Goal: Information Seeking & Learning: Learn about a topic

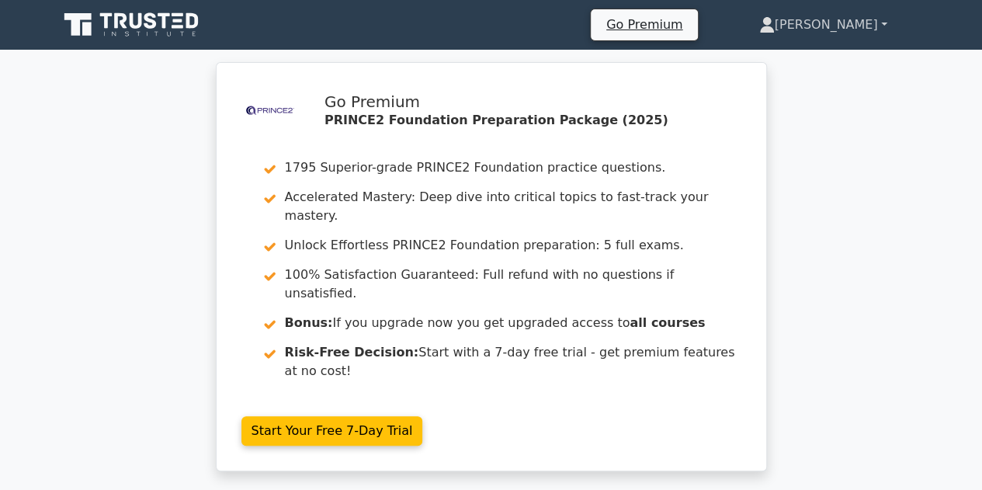
click at [866, 30] on link "[PERSON_NAME]" at bounding box center [823, 24] width 203 height 31
click at [804, 58] on link "Profile" at bounding box center [784, 61] width 123 height 25
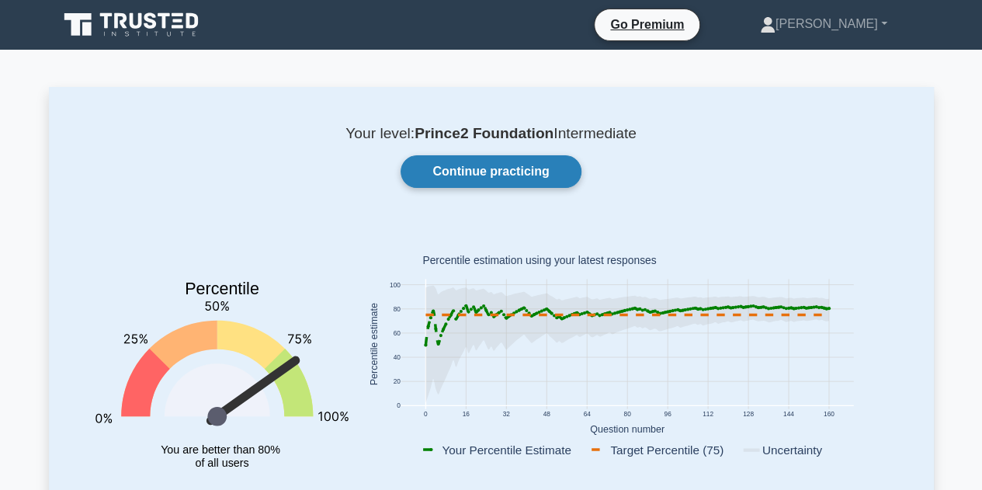
click at [555, 169] on link "Continue practicing" at bounding box center [491, 171] width 180 height 33
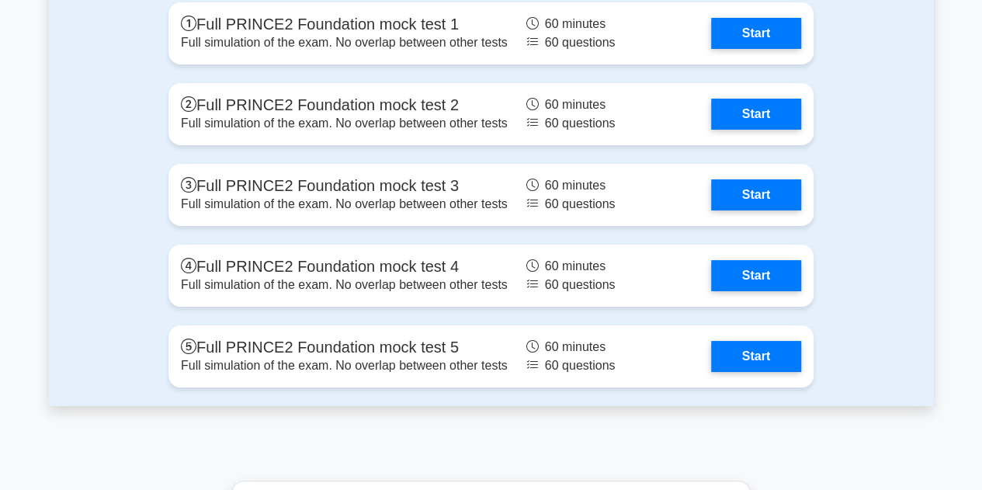
scroll to position [2795, 0]
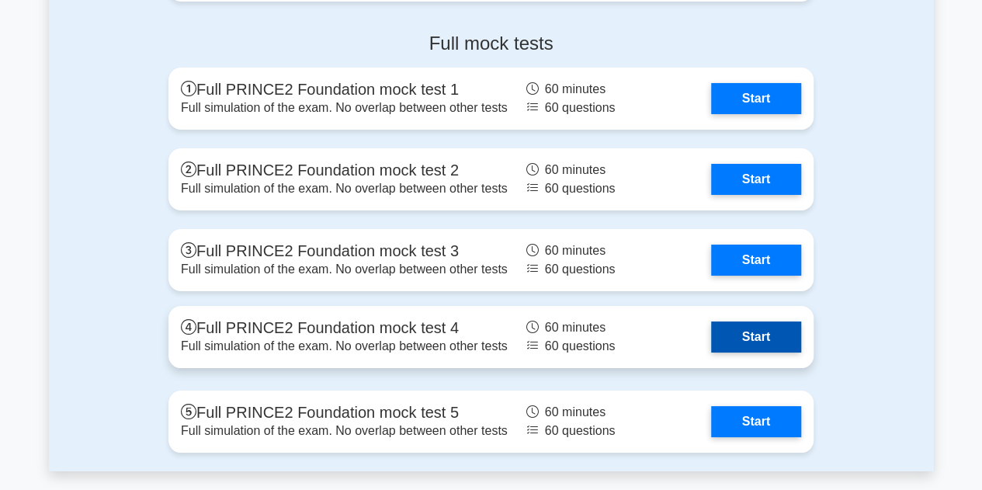
click at [749, 346] on link "Start" at bounding box center [756, 336] width 90 height 31
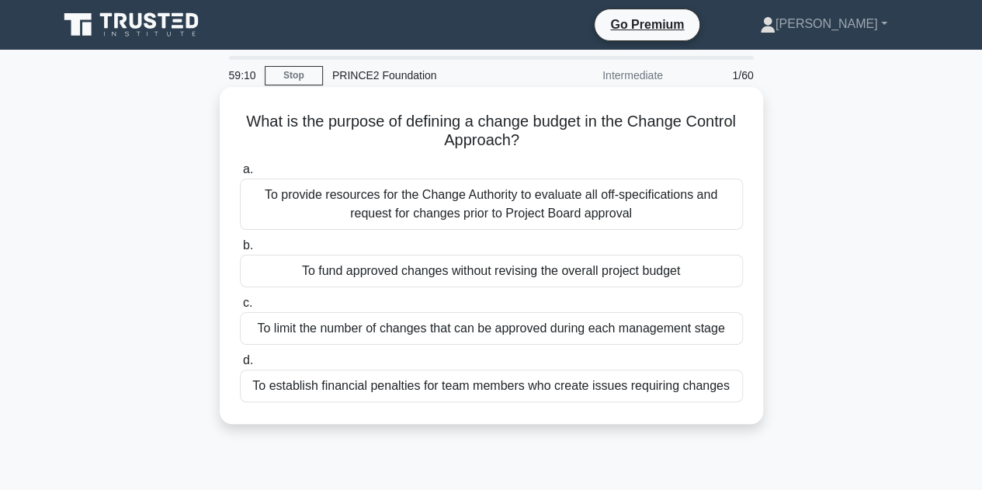
drag, startPoint x: 735, startPoint y: 384, endPoint x: 230, endPoint y: 110, distance: 574.3
click at [230, 109] on div "What is the purpose of defining a change budget in the Change Control Approach?…" at bounding box center [491, 255] width 531 height 325
copy div "What is the purpose of defining a change budget in the Change Control Approach?…"
click at [402, 276] on div "To fund approved changes without revising the overall project budget" at bounding box center [491, 271] width 503 height 33
click at [240, 251] on input "b. To fund approved changes without revising the overall project budget" at bounding box center [240, 246] width 0 height 10
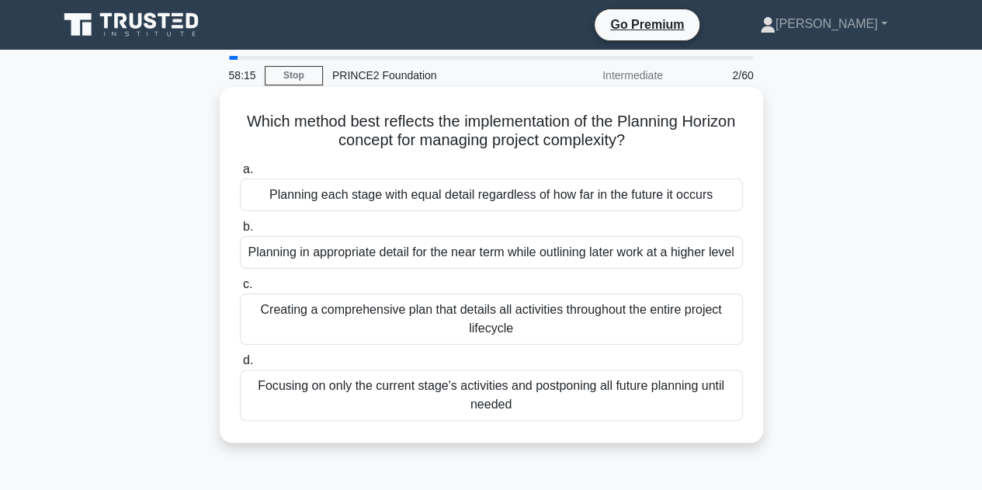
drag, startPoint x: 730, startPoint y: 426, endPoint x: 266, endPoint y: 123, distance: 553.7
click at [266, 123] on div "Which method best reflects the implementation of the Planning Horizon concept f…" at bounding box center [491, 264] width 531 height 343
copy div "Which method best reflects the implementation of the Planning Horizon concept f…"
click at [443, 255] on div "Planning in appropriate detail for the near term while outlining later work at …" at bounding box center [491, 252] width 503 height 33
click at [240, 232] on input "b. Planning in appropriate detail for the near term while outlining later work …" at bounding box center [240, 227] width 0 height 10
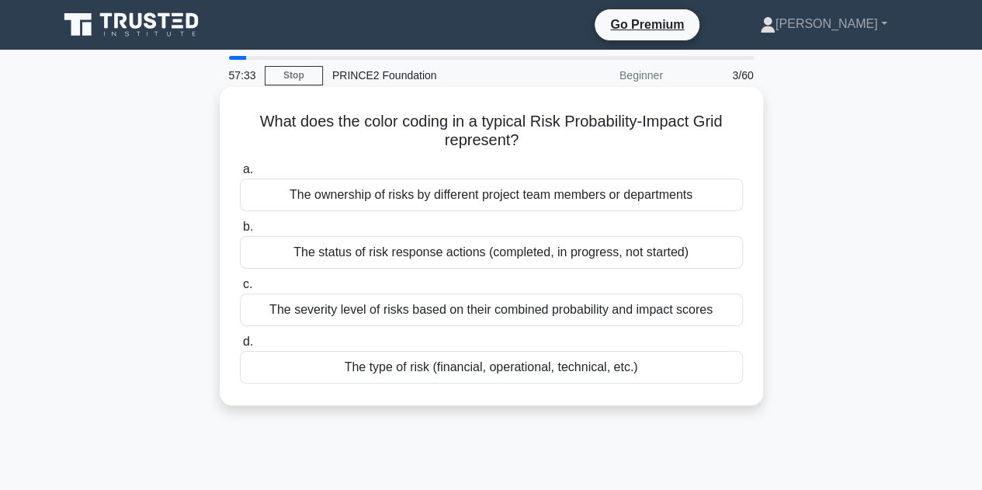
drag, startPoint x: 753, startPoint y: 373, endPoint x: 229, endPoint y: 102, distance: 590.4
click at [229, 102] on div "What does the color coding in a typical Risk Probability-Impact Grid represent?…" at bounding box center [491, 246] width 531 height 306
copy div "What does the color coding in a typical Risk Probability-Impact Grid represent?…"
click at [602, 311] on div "The severity level of risks based on their combined probability and impact scor…" at bounding box center [491, 310] width 503 height 33
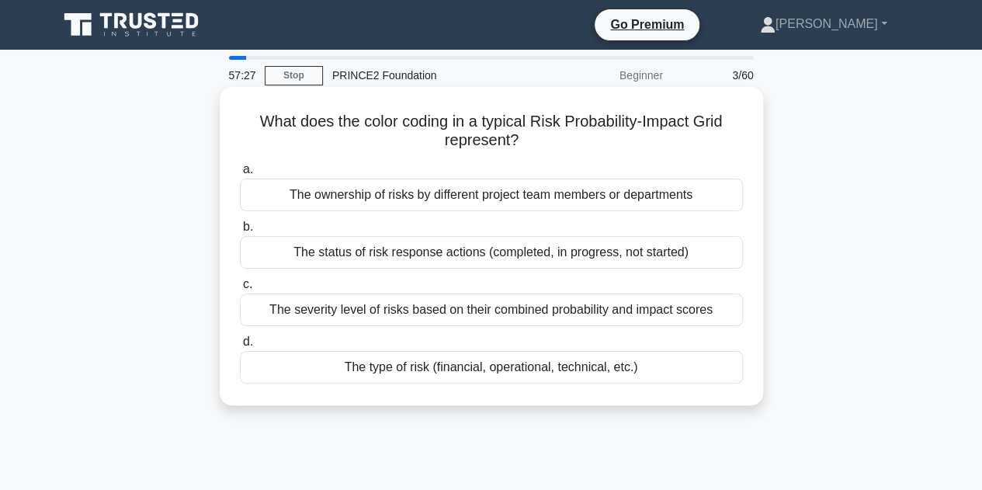
click at [240, 290] on input "c. The severity level of risks based on their combined probability and impact s…" at bounding box center [240, 285] width 0 height 10
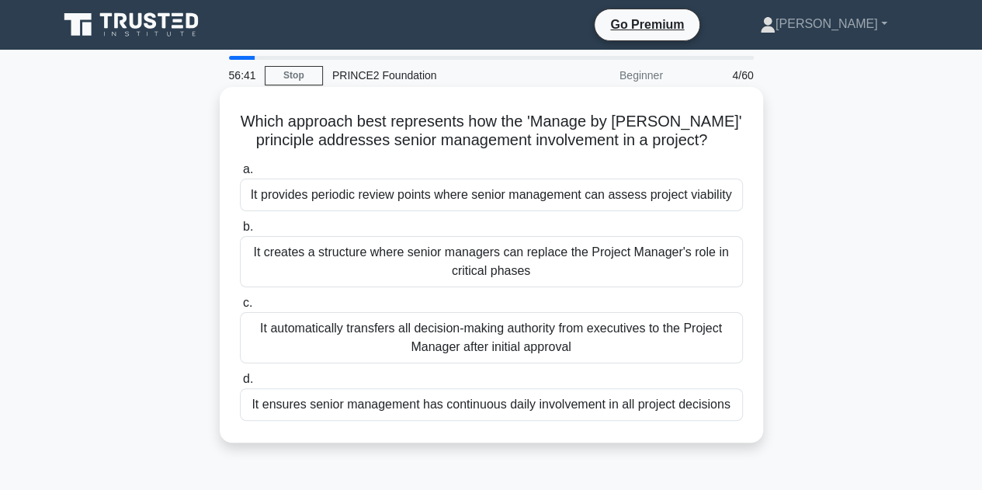
drag, startPoint x: 742, startPoint y: 413, endPoint x: 221, endPoint y: 117, distance: 599.8
click at [221, 117] on div "Which approach best represents how the 'Manage by Stages' principle addresses s…" at bounding box center [492, 265] width 544 height 356
copy div "Which approach best represents how the 'Manage by Stages' principle addresses s…"
click at [444, 196] on div "It provides periodic review points where senior management can assess project v…" at bounding box center [491, 195] width 503 height 33
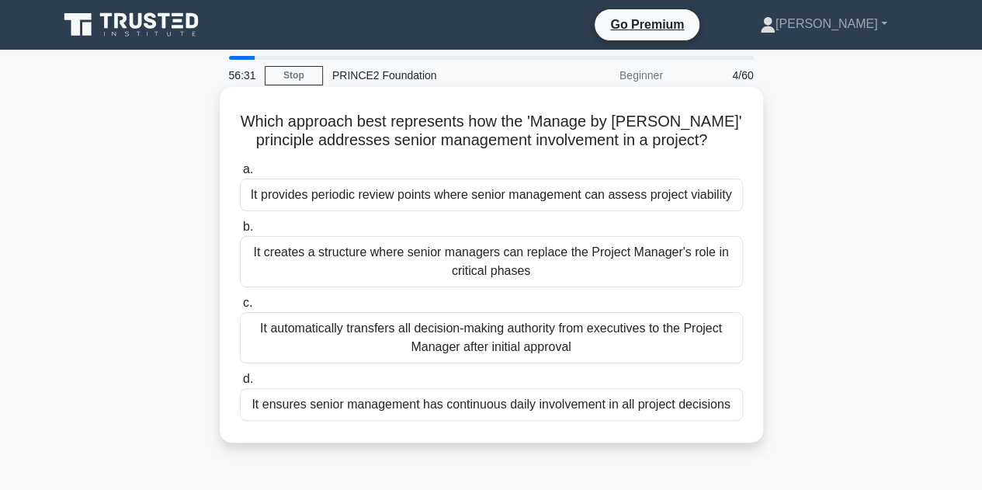
click at [240, 175] on input "a. It provides periodic review points where senior management can assess projec…" at bounding box center [240, 170] width 0 height 10
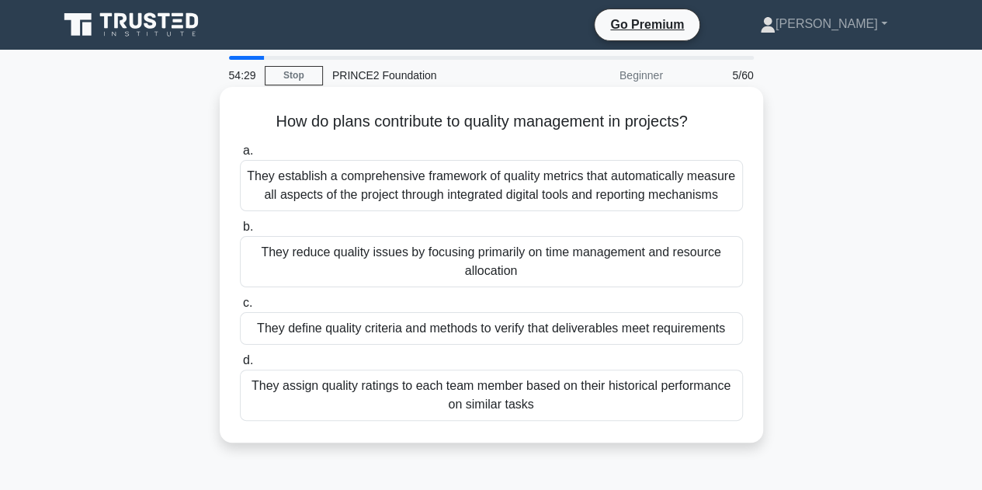
drag, startPoint x: 729, startPoint y: 419, endPoint x: 250, endPoint y: 123, distance: 562.7
click at [250, 123] on div "How do plans contribute to quality management in projects? .spinner_0XTQ{transf…" at bounding box center [491, 264] width 531 height 343
copy div "How do plans contribute to quality management in projects? .spinner_0XTQ{transf…"
click at [439, 328] on div "They define quality criteria and methods to verify that deliverables meet requi…" at bounding box center [491, 328] width 503 height 33
click at [240, 308] on input "c. They define quality criteria and methods to verify that deliverables meet re…" at bounding box center [240, 303] width 0 height 10
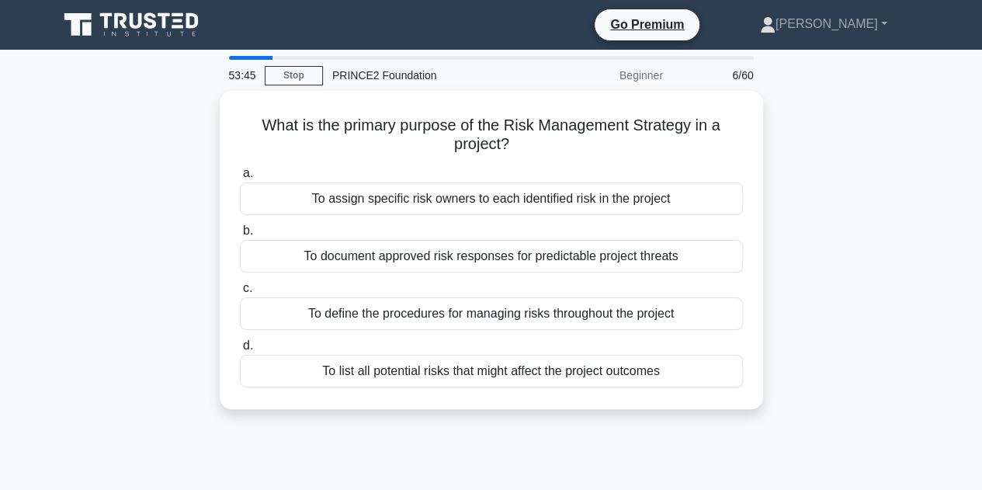
drag, startPoint x: 625, startPoint y: 356, endPoint x: 211, endPoint y: 123, distance: 475.3
click at [211, 123] on div "What is the primary purpose of the Risk Management Strategy in a project? .spin…" at bounding box center [491, 259] width 885 height 337
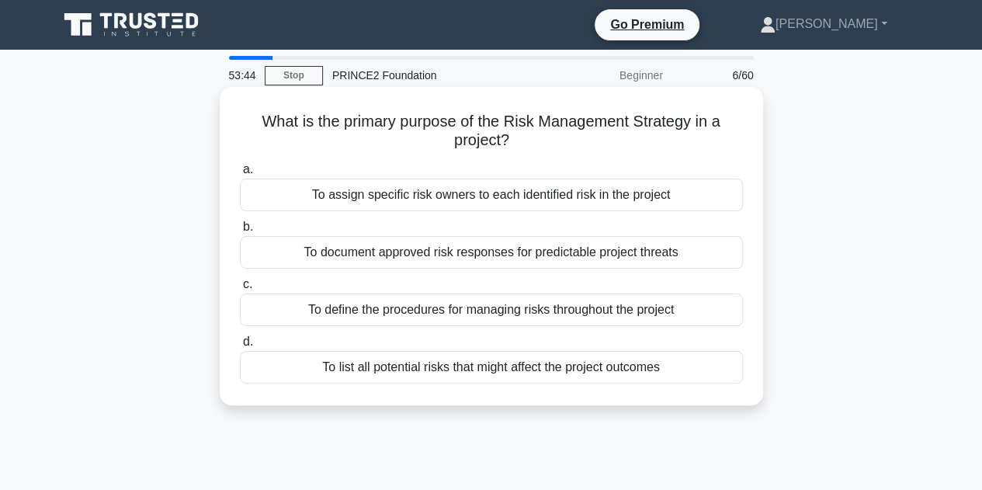
copy div "What is the primary purpose of the Risk Management Strategy in a project? .spin…"
click at [474, 309] on div "To define the procedures for managing risks throughout the project" at bounding box center [491, 310] width 503 height 33
click at [240, 290] on input "c. To define the procedures for managing risks throughout the project" at bounding box center [240, 285] width 0 height 10
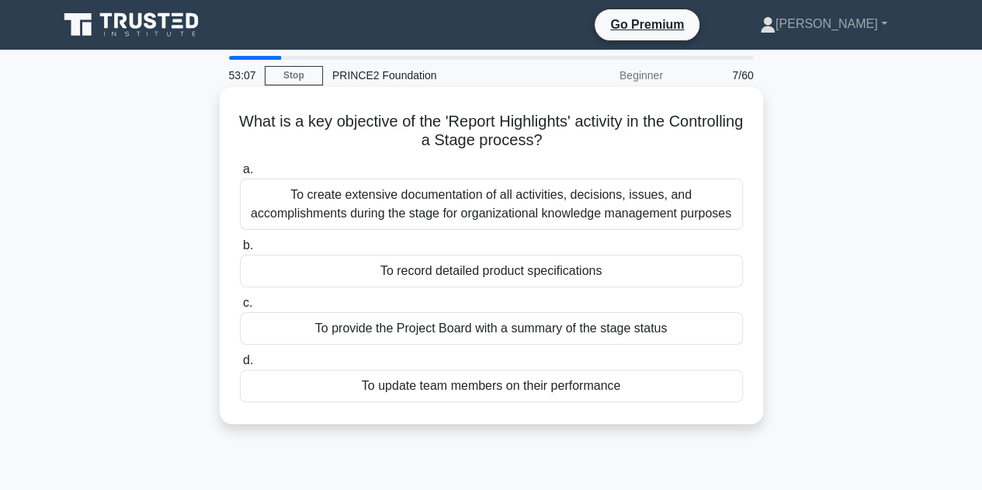
drag, startPoint x: 721, startPoint y: 387, endPoint x: 268, endPoint y: 119, distance: 527.1
click at [268, 119] on div "What is a key objective of the 'Report Highlights' activity in the Controlling …" at bounding box center [491, 255] width 531 height 325
copy div "What is a key objective of the 'Report Highlights' activity in the Controlling …"
click at [461, 329] on div "To provide the Project Board with a summary of the stage status" at bounding box center [491, 328] width 503 height 33
click at [240, 308] on input "c. To provide the Project Board with a summary of the stage status" at bounding box center [240, 303] width 0 height 10
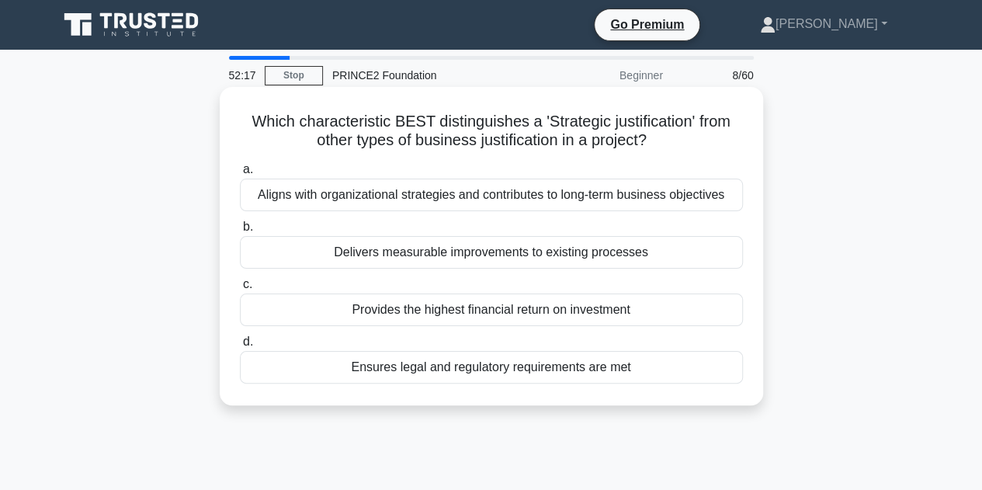
drag, startPoint x: 753, startPoint y: 377, endPoint x: 232, endPoint y: 120, distance: 580.6
click at [232, 120] on div "Which characteristic BEST distinguishes a 'Strategic justification' from other …" at bounding box center [491, 246] width 531 height 306
copy div "Which characteristic BEST distinguishes a 'Strategic justification' from other …"
click at [384, 194] on div "Aligns with organizational strategies and contributes to long-term business obj…" at bounding box center [491, 195] width 503 height 33
click at [240, 175] on input "a. Aligns with organizational strategies and contributes to long-term business …" at bounding box center [240, 170] width 0 height 10
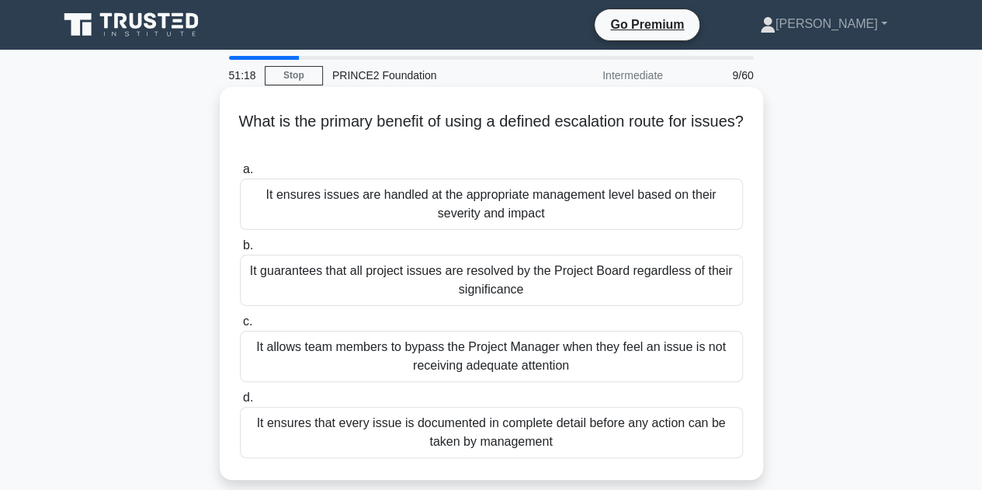
drag, startPoint x: 731, startPoint y: 447, endPoint x: 228, endPoint y: 103, distance: 609.5
click at [228, 101] on div "What is the primary benefit of using a defined escalation route for issues? .sp…" at bounding box center [491, 283] width 531 height 380
click at [435, 201] on div "It ensures issues are handled at the appropriate management level based on thei…" at bounding box center [491, 204] width 503 height 51
click at [240, 175] on input "a. It ensures issues are handled at the appropriate management level based on t…" at bounding box center [240, 170] width 0 height 10
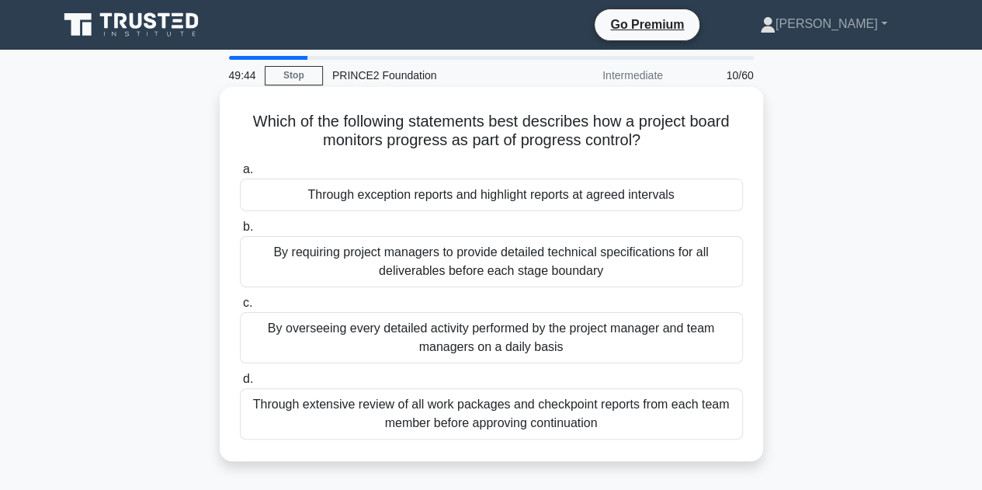
drag, startPoint x: 749, startPoint y: 439, endPoint x: 231, endPoint y: 104, distance: 616.4
click at [231, 104] on div "Which of the following statements best describes how a project board monitors p…" at bounding box center [491, 274] width 531 height 362
click at [488, 195] on div "Through exception reports and highlight reports at agreed intervals" at bounding box center [491, 195] width 503 height 33
click at [240, 175] on input "a. Through exception reports and highlight reports at agreed intervals" at bounding box center [240, 170] width 0 height 10
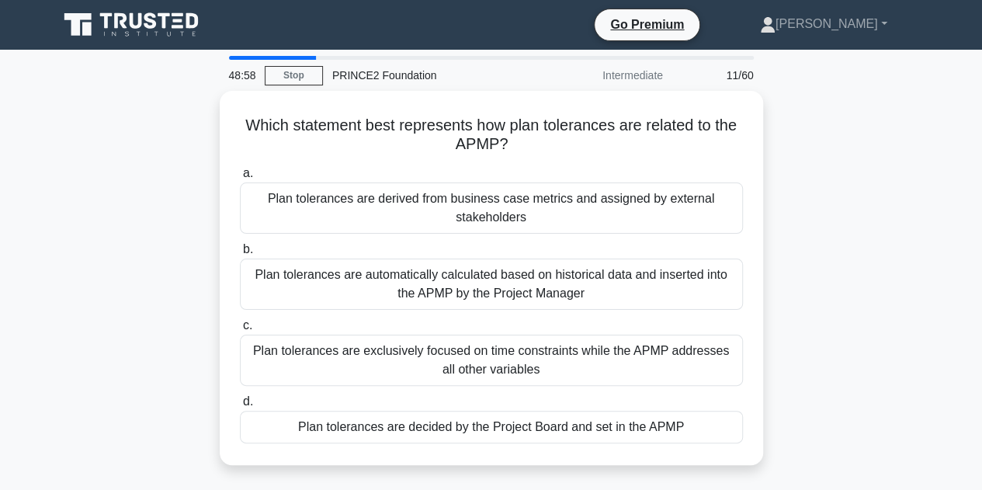
drag, startPoint x: 720, startPoint y: 432, endPoint x: 188, endPoint y: 97, distance: 628.4
click at [188, 97] on div "Which statement best represents how plan tolerances are related to the APMP? .s…" at bounding box center [491, 287] width 885 height 393
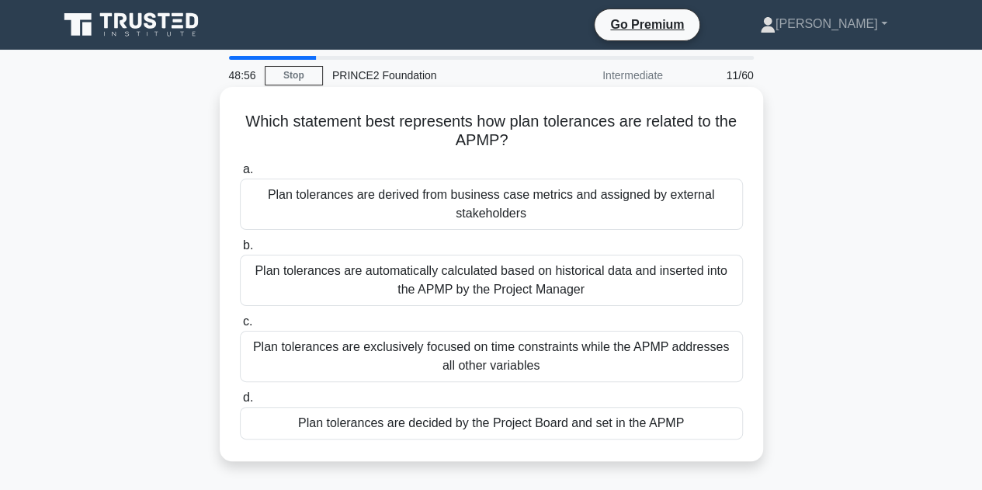
click at [492, 426] on div "Plan tolerances are decided by the Project Board and set in the APMP" at bounding box center [491, 423] width 503 height 33
click at [240, 403] on input "d. Plan tolerances are decided by the Project Board and set in the APMP" at bounding box center [240, 398] width 0 height 10
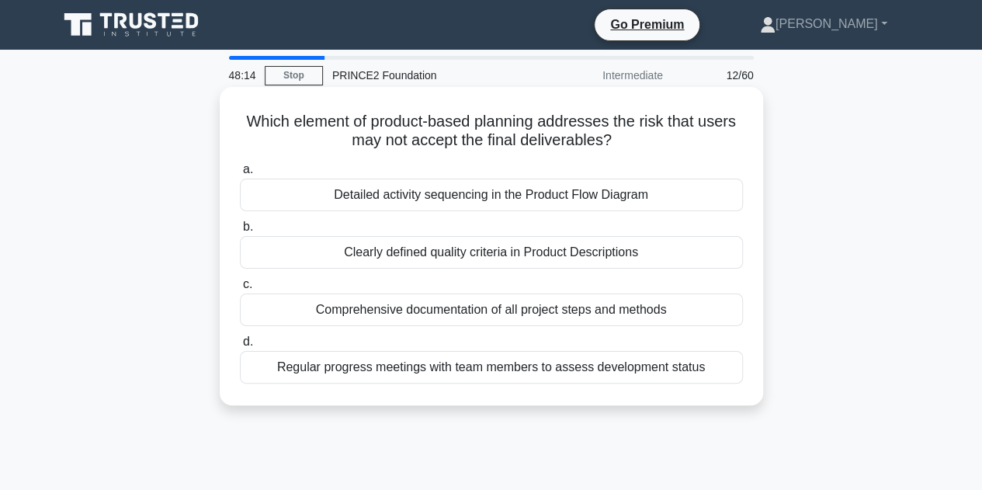
drag, startPoint x: 739, startPoint y: 376, endPoint x: 238, endPoint y: 124, distance: 560.5
click at [238, 124] on div "Which element of product-based planning addresses the risk that users may not a…" at bounding box center [491, 246] width 531 height 306
click at [461, 258] on div "Clearly defined quality criteria in Product Descriptions" at bounding box center [491, 252] width 503 height 33
click at [240, 232] on input "b. Clearly defined quality criteria in Product Descriptions" at bounding box center [240, 227] width 0 height 10
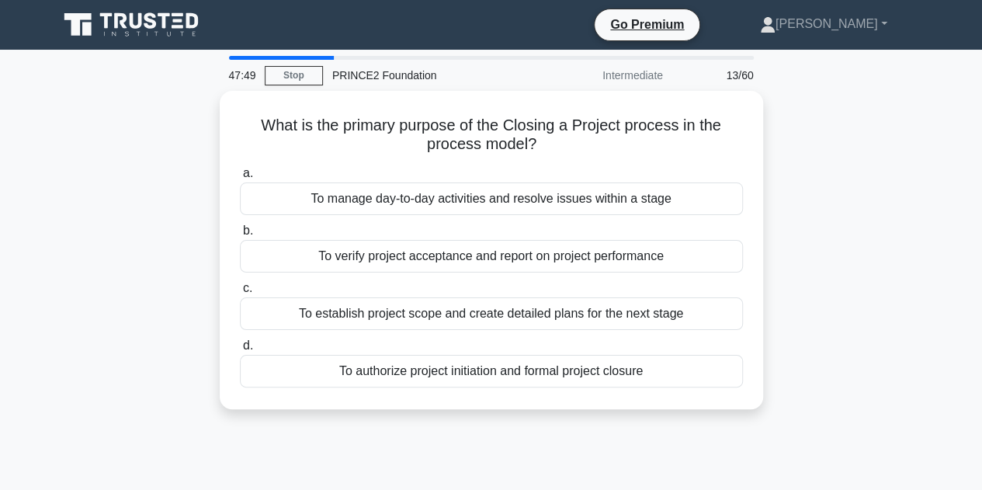
drag, startPoint x: 728, startPoint y: 377, endPoint x: 158, endPoint y: 120, distance: 624.2
click at [158, 117] on div "What is the primary purpose of the Closing a Project process in the process mod…" at bounding box center [491, 259] width 885 height 337
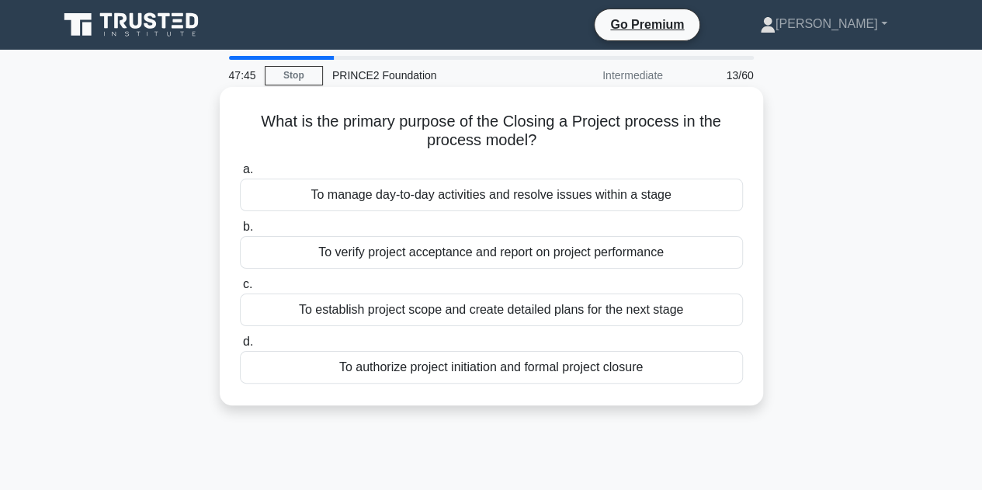
click at [425, 252] on div "To verify project acceptance and report on project performance" at bounding box center [491, 252] width 503 height 33
click at [240, 232] on input "b. To verify project acceptance and report on project performance" at bounding box center [240, 227] width 0 height 10
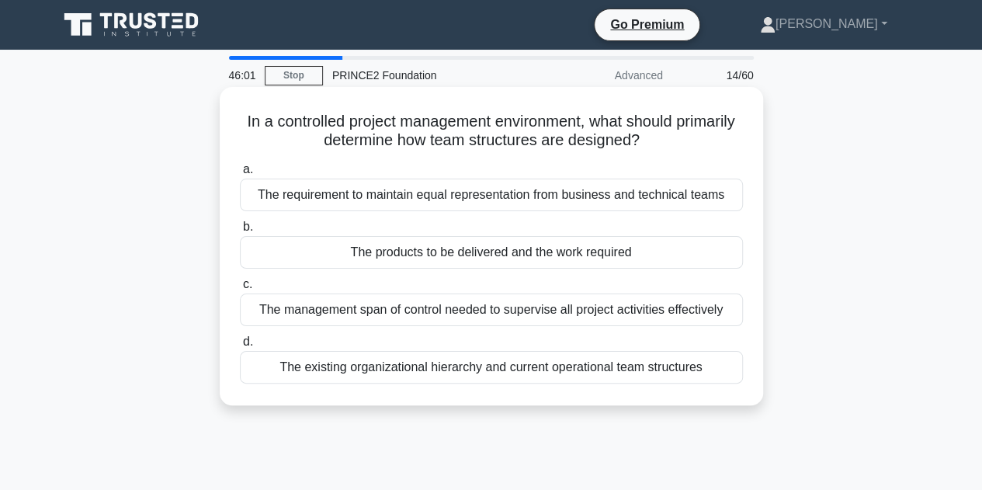
drag, startPoint x: 736, startPoint y: 379, endPoint x: 259, endPoint y: 118, distance: 543.5
click at [259, 118] on div "In a controlled project management environment, what should primarily determine…" at bounding box center [491, 246] width 531 height 306
click at [428, 257] on div "The products to be delivered and the work required" at bounding box center [491, 252] width 503 height 33
click at [240, 232] on input "b. The products to be delivered and the work required" at bounding box center [240, 227] width 0 height 10
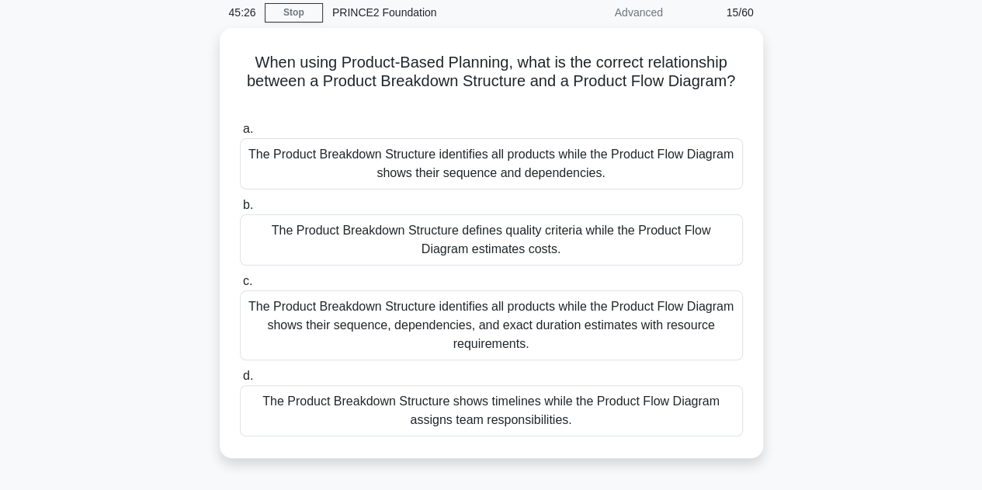
scroll to position [78, 0]
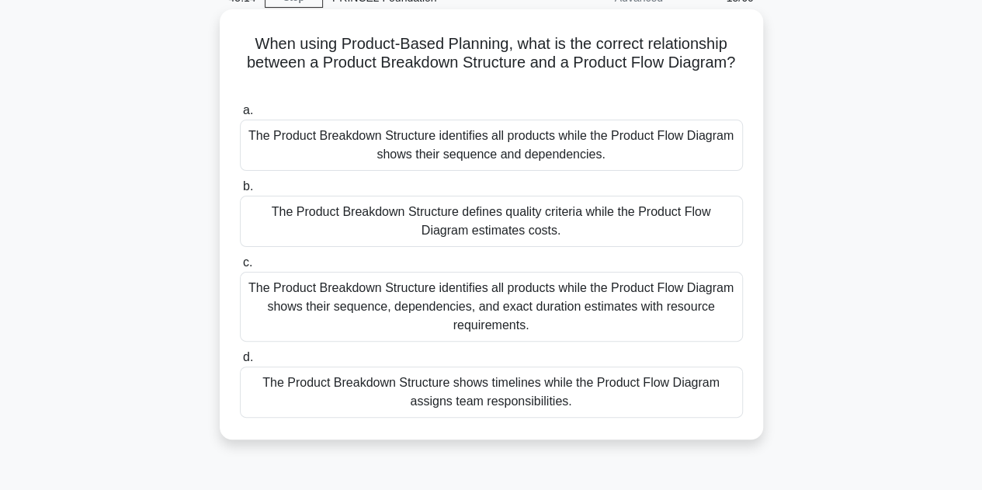
drag, startPoint x: 608, startPoint y: 408, endPoint x: 225, endPoint y: 40, distance: 531.0
click at [226, 40] on div "When using Product-Based Planning, what is the correct relationship between a P…" at bounding box center [491, 225] width 531 height 418
click at [516, 145] on div "The Product Breakdown Structure identifies all products while the Product Flow …" at bounding box center [491, 145] width 503 height 51
click at [240, 116] on input "a. The Product Breakdown Structure identifies all products while the Product Fl…" at bounding box center [240, 111] width 0 height 10
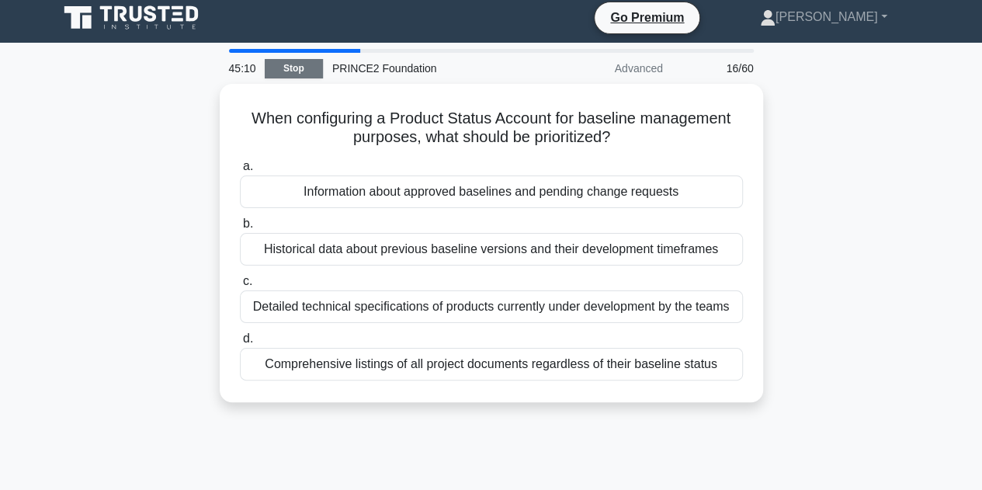
scroll to position [0, 0]
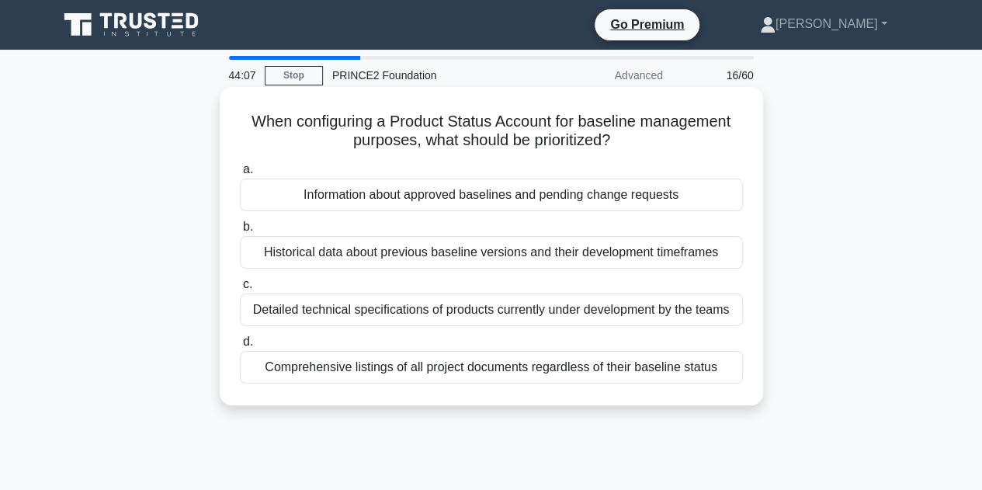
drag, startPoint x: 711, startPoint y: 363, endPoint x: 243, endPoint y: 118, distance: 528.6
click at [243, 118] on div "When configuring a Product Status Account for baseline management purposes, wha…" at bounding box center [491, 246] width 531 height 306
click at [416, 310] on div "Detailed technical specifications of products currently under development by th…" at bounding box center [491, 310] width 503 height 33
click at [240, 290] on input "c. Detailed technical specifications of products currently under development by…" at bounding box center [240, 285] width 0 height 10
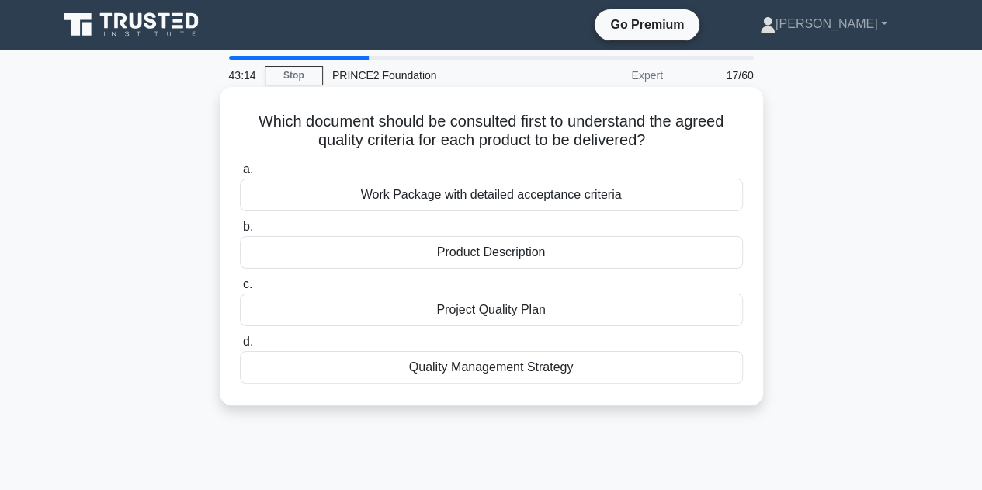
drag, startPoint x: 745, startPoint y: 375, endPoint x: 237, endPoint y: 120, distance: 568.5
click at [237, 120] on div "Which document should be consulted first to understand the agreed quality crite…" at bounding box center [491, 246] width 531 height 306
click at [492, 253] on div "Product Description" at bounding box center [491, 252] width 503 height 33
click at [240, 232] on input "b. Product Description" at bounding box center [240, 227] width 0 height 10
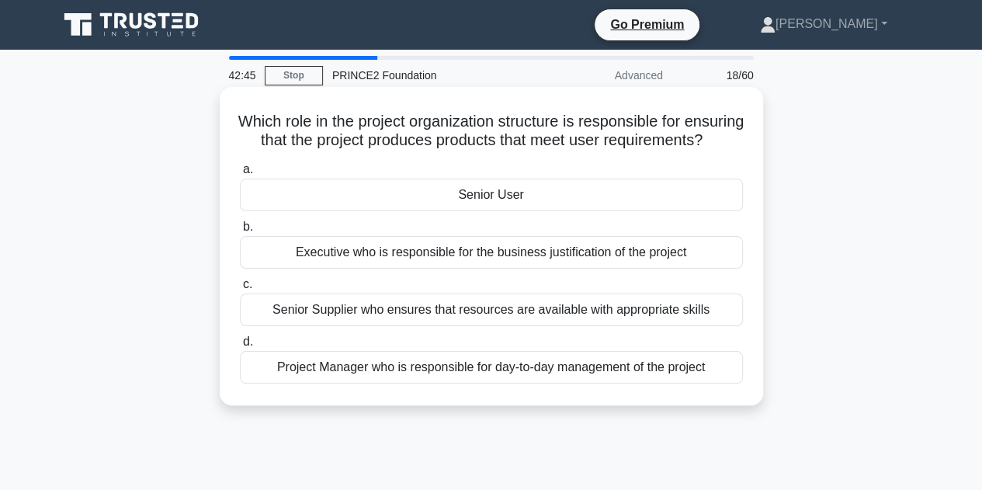
drag, startPoint x: 738, startPoint y: 403, endPoint x: 231, endPoint y: 111, distance: 584.4
click at [231, 111] on div "Which role in the project organization structure is responsible for ensuring th…" at bounding box center [491, 246] width 531 height 306
click at [506, 209] on div "Senior User" at bounding box center [491, 195] width 503 height 33
click at [240, 175] on input "a. Senior User" at bounding box center [240, 170] width 0 height 10
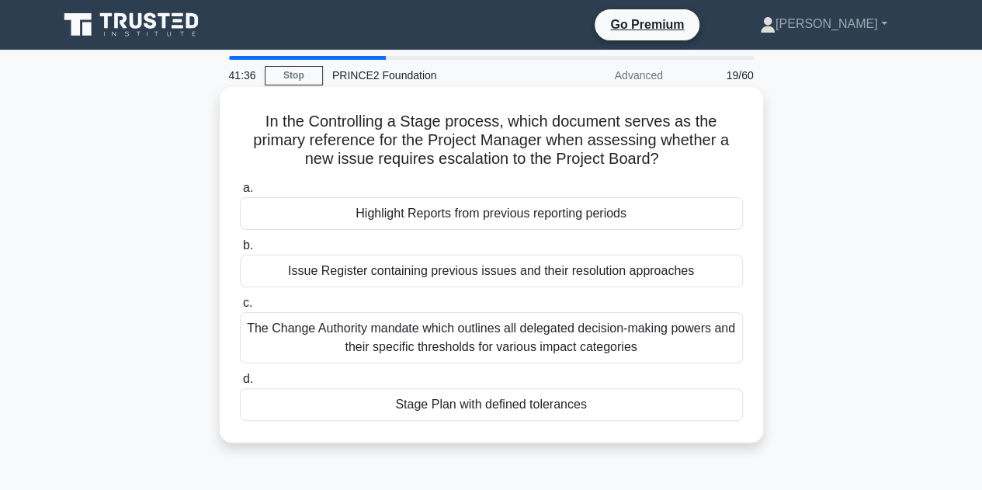
drag, startPoint x: 742, startPoint y: 423, endPoint x: 250, endPoint y: 127, distance: 574.7
click at [250, 127] on div "In the Controlling a Stage process, which document serves as the primary refere…" at bounding box center [491, 264] width 531 height 343
click at [467, 401] on div "Stage Plan with defined tolerances" at bounding box center [491, 404] width 503 height 33
click at [240, 384] on input "d. Stage Plan with defined tolerances" at bounding box center [240, 379] width 0 height 10
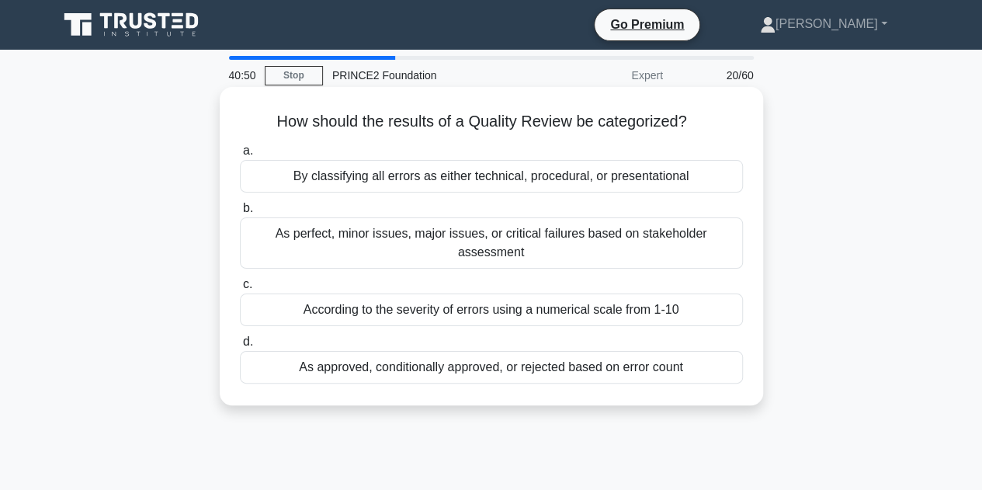
drag, startPoint x: 747, startPoint y: 356, endPoint x: 233, endPoint y: 131, distance: 560.9
click at [233, 131] on div "How should the results of a Quality Review be categorized? .spinner_0XTQ{transf…" at bounding box center [491, 246] width 531 height 306
click at [436, 351] on div "As approved, conditionally approved, or rejected based on error count" at bounding box center [491, 367] width 503 height 33
click at [240, 347] on input "d. As approved, conditionally approved, or rejected based on error count" at bounding box center [240, 342] width 0 height 10
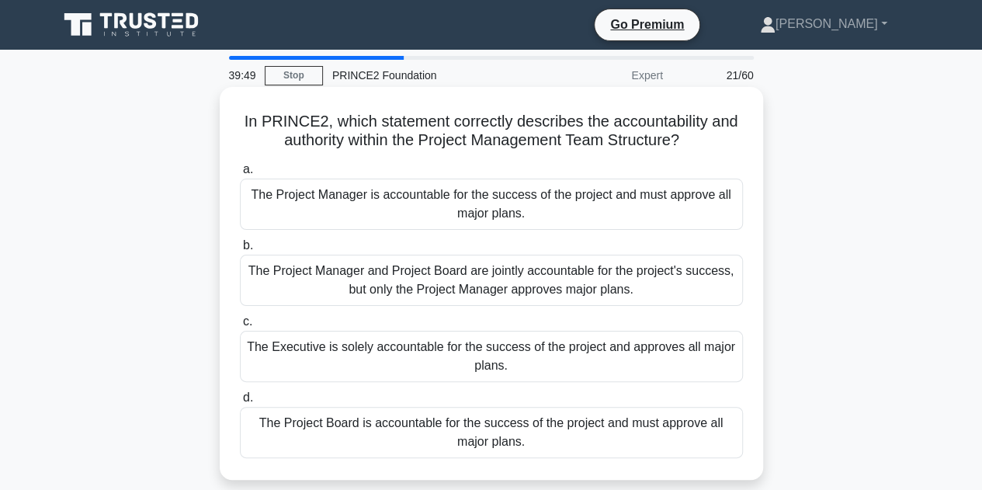
drag, startPoint x: 742, startPoint y: 450, endPoint x: 245, endPoint y: 127, distance: 593.4
click at [245, 127] on div "In PRINCE2, which statement correctly describes the accountability and authorit…" at bounding box center [491, 283] width 531 height 380
click at [495, 437] on div "The Project Board is accountable for the success of the project and must approv…" at bounding box center [491, 432] width 503 height 51
click at [240, 403] on input "d. The Project Board is accountable for the success of the project and must app…" at bounding box center [240, 398] width 0 height 10
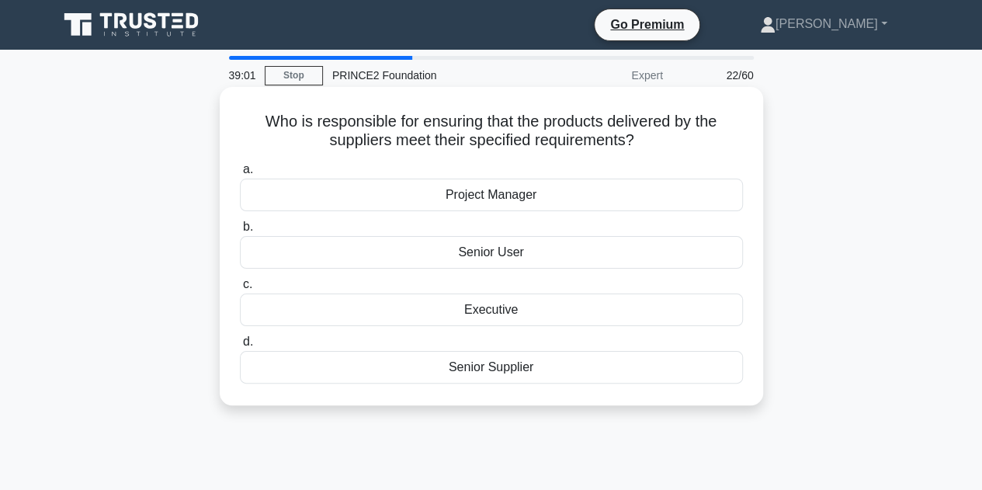
drag, startPoint x: 755, startPoint y: 365, endPoint x: 255, endPoint y: 114, distance: 558.7
click at [255, 114] on div "Who is responsible for ensuring that the products delivered by the suppliers me…" at bounding box center [491, 246] width 531 height 306
click at [488, 252] on div "Senior User" at bounding box center [491, 252] width 503 height 33
click at [240, 232] on input "b. Senior User" at bounding box center [240, 227] width 0 height 10
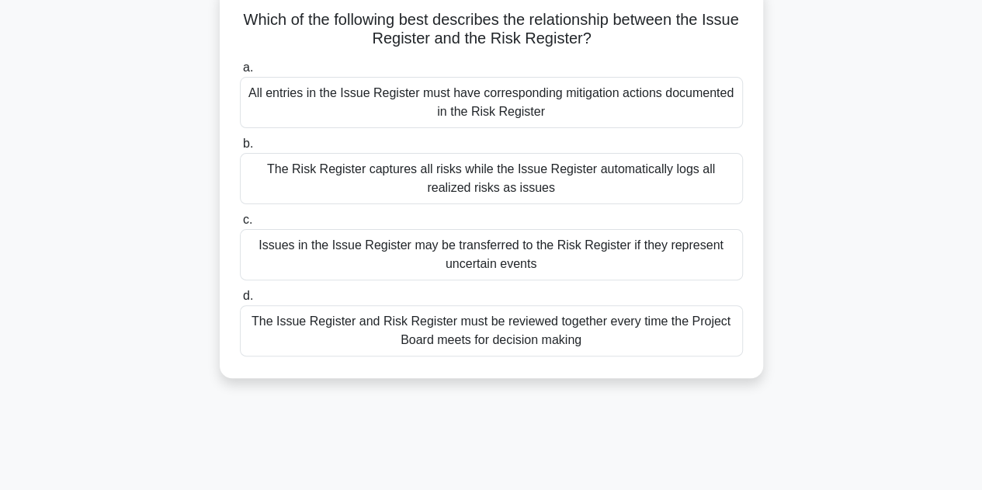
scroll to position [78, 0]
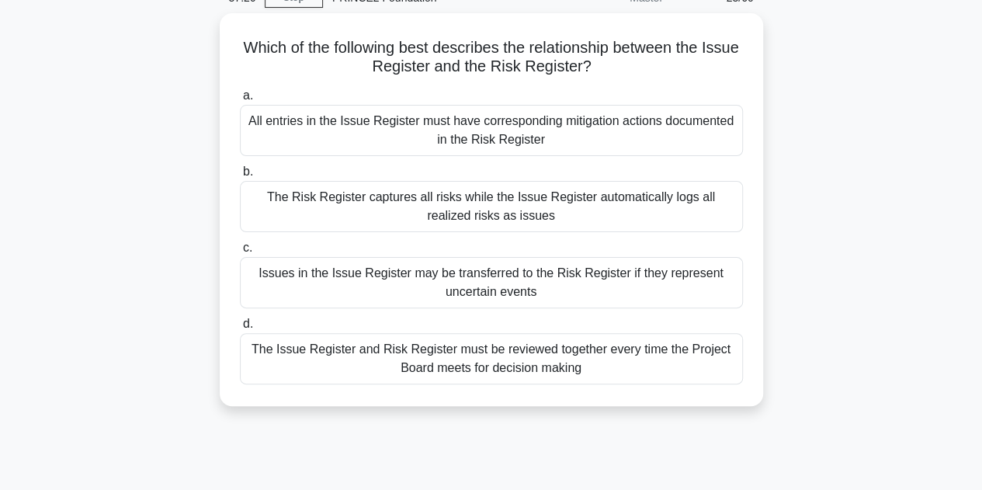
drag, startPoint x: 735, startPoint y: 367, endPoint x: 208, endPoint y: 49, distance: 615.9
click at [208, 49] on div "Which of the following best describes the relationship between the Issue Regist…" at bounding box center [491, 219] width 885 height 412
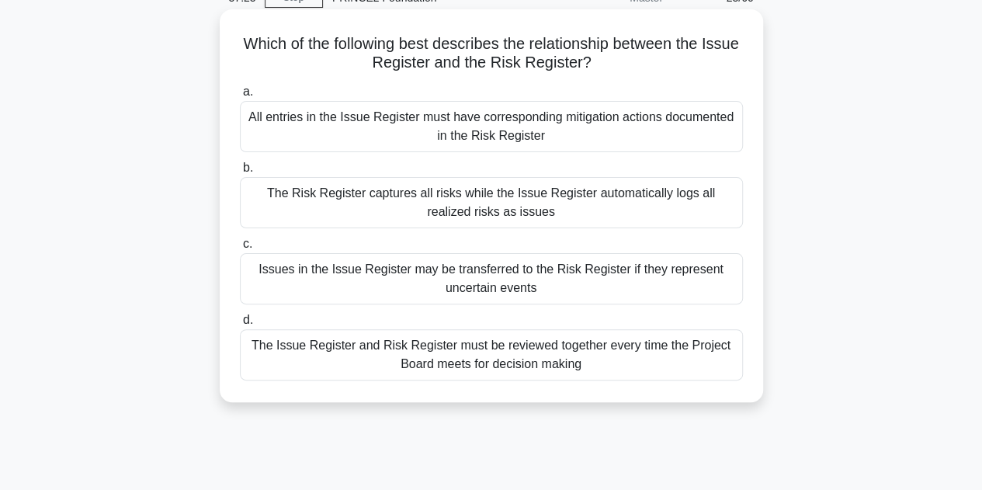
click at [483, 280] on div "Issues in the Issue Register may be transferred to the Risk Register if they re…" at bounding box center [491, 278] width 503 height 51
click at [240, 249] on input "c. Issues in the Issue Register may be transferred to the Risk Register if they…" at bounding box center [240, 244] width 0 height 10
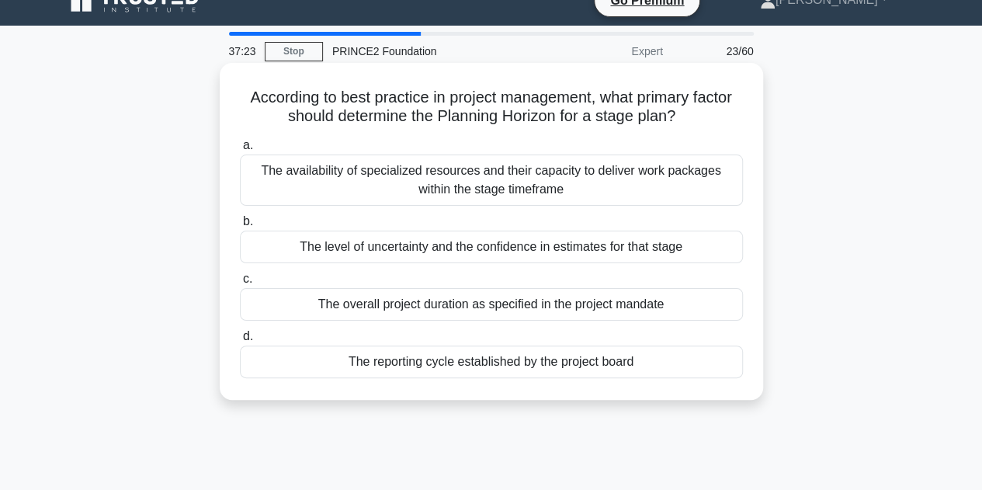
scroll to position [0, 0]
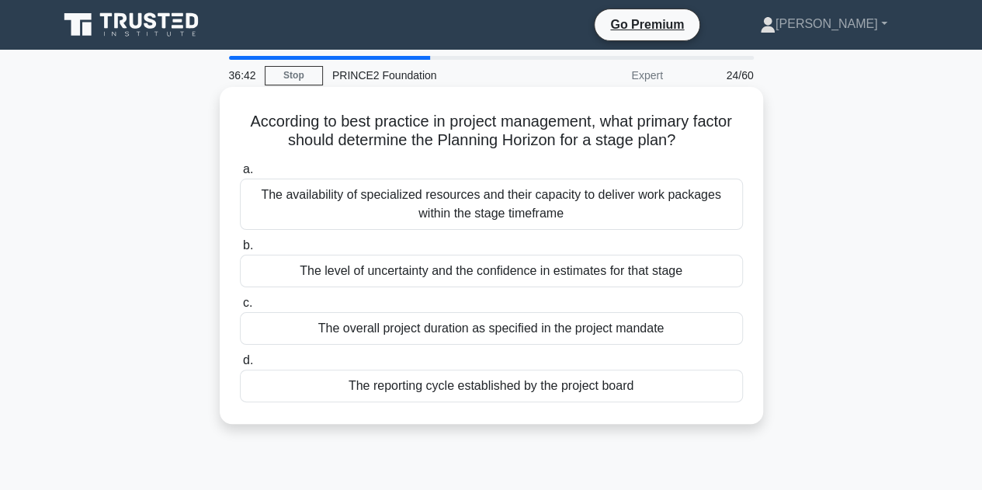
drag, startPoint x: 710, startPoint y: 389, endPoint x: 237, endPoint y: 123, distance: 543.4
click at [237, 123] on div "According to best practice in project management, what primary factor should de…" at bounding box center [491, 255] width 531 height 325
click at [412, 271] on div "The level of uncertainty and the confidence in estimates for that stage" at bounding box center [491, 271] width 503 height 33
click at [240, 251] on input "b. The level of uncertainty and the confidence in estimates for that stage" at bounding box center [240, 246] width 0 height 10
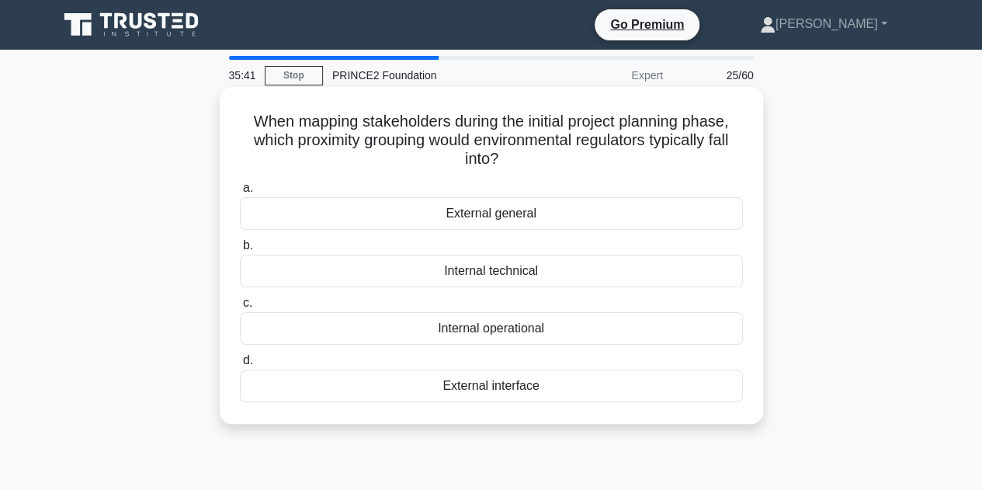
drag, startPoint x: 736, startPoint y: 399, endPoint x: 235, endPoint y: 110, distance: 578.2
click at [235, 110] on div "When mapping stakeholders during the initial project planning phase, which prox…" at bounding box center [491, 255] width 531 height 325
click at [502, 387] on div "External interface" at bounding box center [491, 386] width 503 height 33
click at [240, 366] on input "d. External interface" at bounding box center [240, 361] width 0 height 10
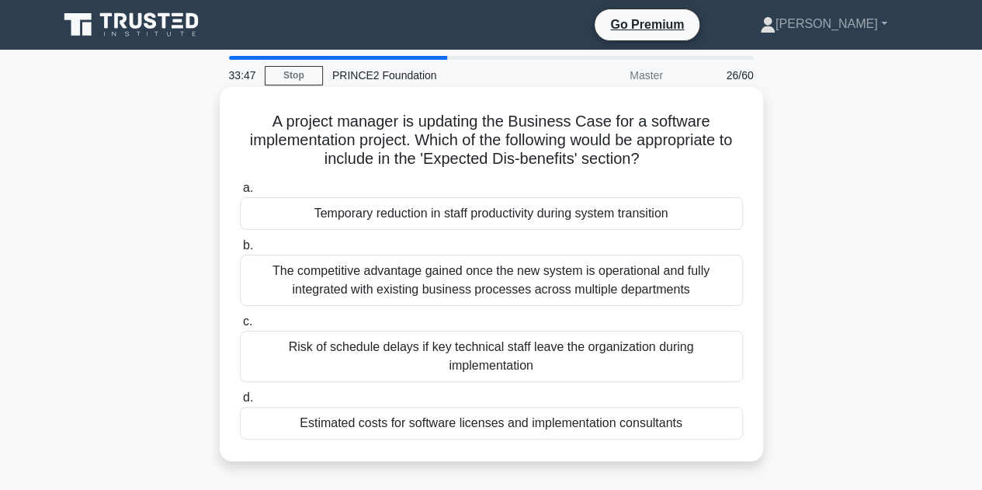
drag, startPoint x: 703, startPoint y: 437, endPoint x: 253, endPoint y: 117, distance: 552.4
click at [253, 117] on div "A project manager is updating the Business Case for a software implementation p…" at bounding box center [491, 274] width 531 height 362
click at [435, 427] on div "Estimated costs for software licenses and implementation consultants" at bounding box center [491, 423] width 503 height 33
click at [240, 403] on input "d. Estimated costs for software licenses and implementation consultants" at bounding box center [240, 398] width 0 height 10
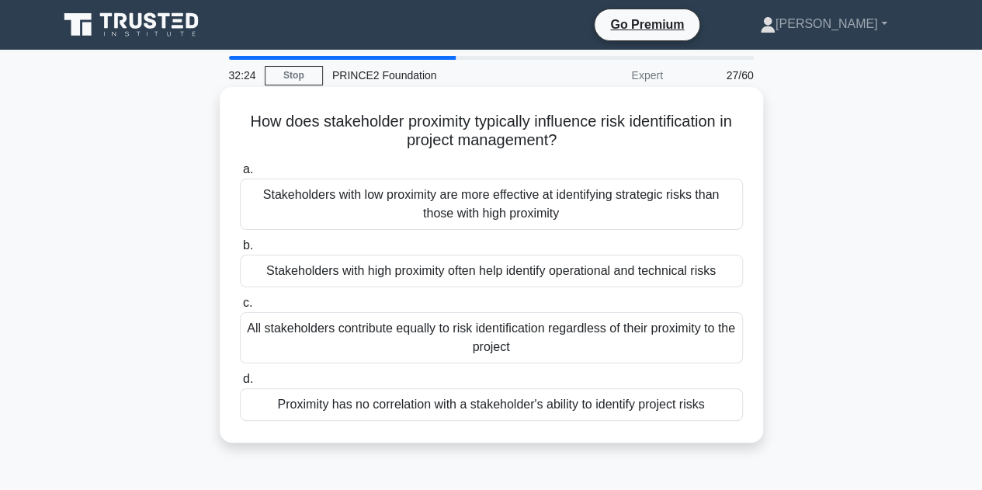
drag, startPoint x: 724, startPoint y: 411, endPoint x: 236, endPoint y: 116, distance: 570.6
click at [236, 116] on div "How does stakeholder proximity typically influence risk identification in proje…" at bounding box center [491, 264] width 531 height 343
click at [394, 271] on div "Stakeholders with high proximity often help identify operational and technical …" at bounding box center [491, 271] width 503 height 33
click at [240, 251] on input "b. Stakeholders with high proximity often help identify operational and technic…" at bounding box center [240, 246] width 0 height 10
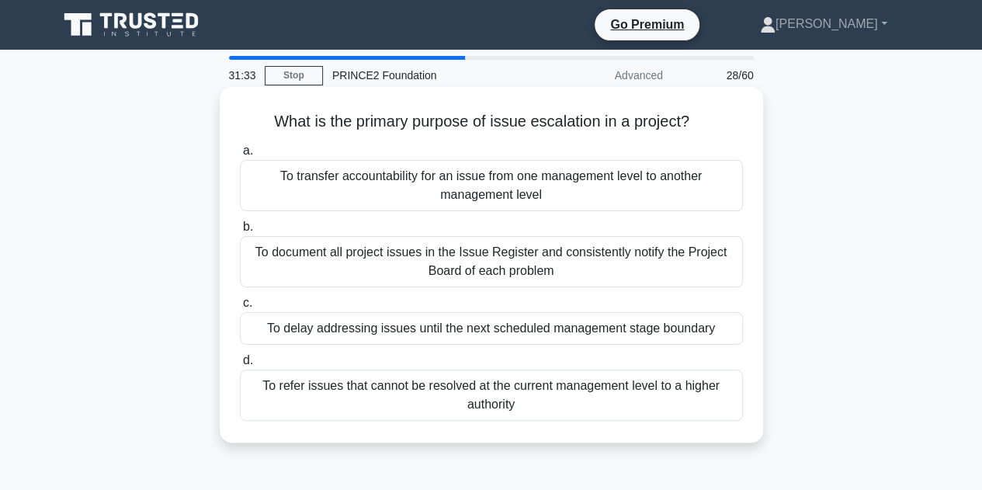
drag, startPoint x: 710, startPoint y: 414, endPoint x: 242, endPoint y: 128, distance: 548.5
click at [242, 128] on div "What is the primary purpose of issue escalation in a project? .spinner_0XTQ{tra…" at bounding box center [491, 264] width 531 height 343
click at [472, 387] on div "To refer issues that cannot be resolved at the current management level to a hi…" at bounding box center [491, 395] width 503 height 51
click at [240, 366] on input "d. To refer issues that cannot be resolved at the current management level to a…" at bounding box center [240, 361] width 0 height 10
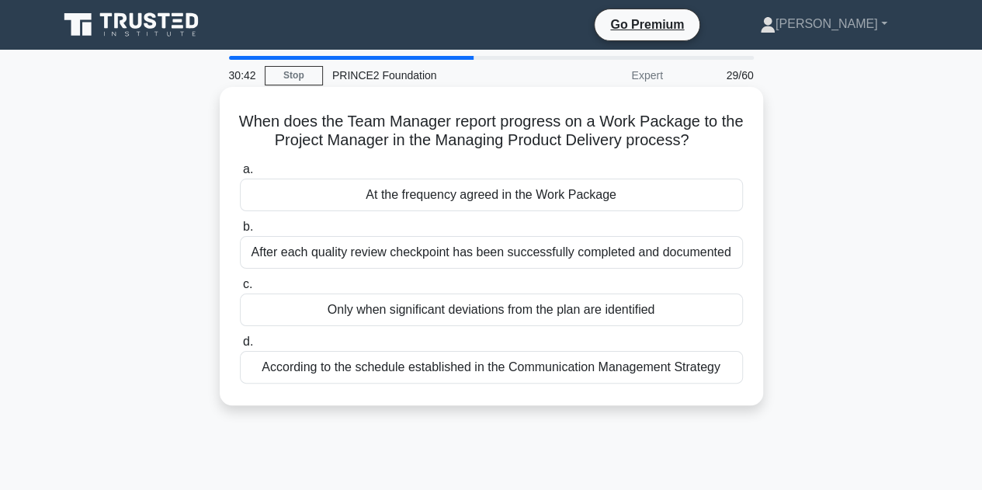
drag, startPoint x: 742, startPoint y: 377, endPoint x: 231, endPoint y: 127, distance: 569.5
click at [231, 127] on div "When does the Team Manager report progress on a Work Package to the Project Man…" at bounding box center [491, 246] width 531 height 306
click at [505, 372] on div "According to the schedule established in the Communication Management Strategy" at bounding box center [491, 367] width 503 height 33
click at [240, 347] on input "d. According to the schedule established in the Communication Management Strate…" at bounding box center [240, 342] width 0 height 10
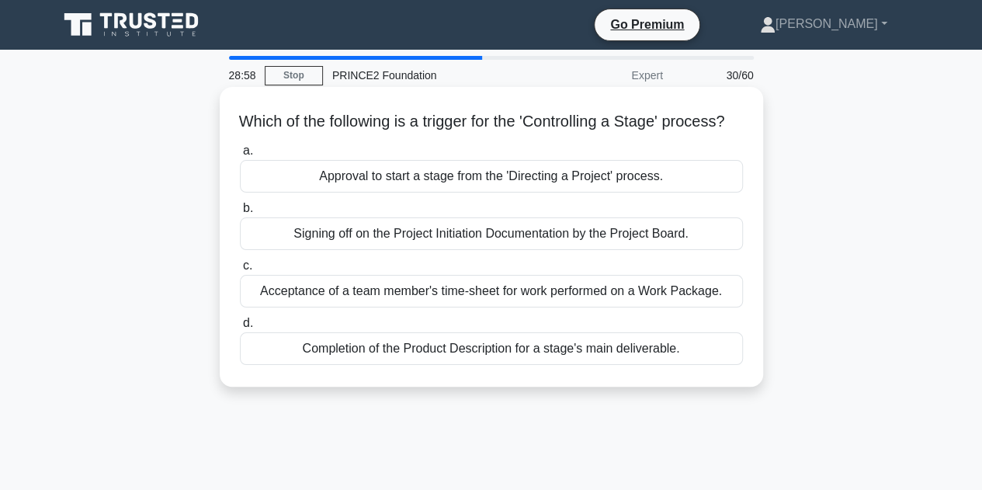
drag, startPoint x: 728, startPoint y: 367, endPoint x: 222, endPoint y: 96, distance: 573.5
click at [222, 96] on div "Which of the following is a trigger for the 'Controlling a Stage' process? .spi…" at bounding box center [492, 237] width 544 height 300
click at [501, 193] on div "Approval to start a stage from the 'Directing a Project' process." at bounding box center [491, 176] width 503 height 33
click at [240, 156] on input "a. Approval to start a stage from the 'Directing a Project' process." at bounding box center [240, 151] width 0 height 10
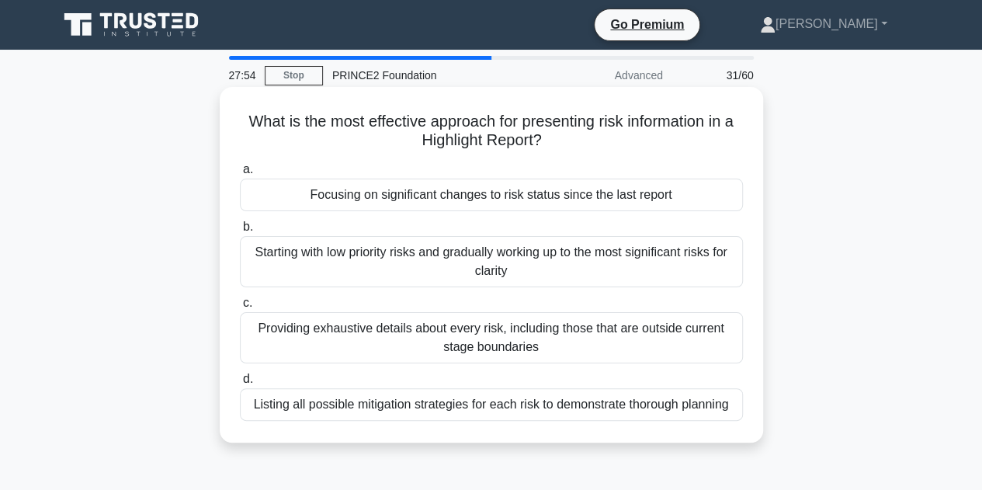
drag, startPoint x: 748, startPoint y: 421, endPoint x: 233, endPoint y: 111, distance: 600.8
click at [233, 111] on div "What is the most effective approach for presenting risk information in a Highli…" at bounding box center [491, 264] width 531 height 343
click at [400, 196] on div "Focusing on significant changes to risk status since the last report" at bounding box center [491, 195] width 503 height 33
click at [240, 175] on input "a. Focusing on significant changes to risk status since the last report" at bounding box center [240, 170] width 0 height 10
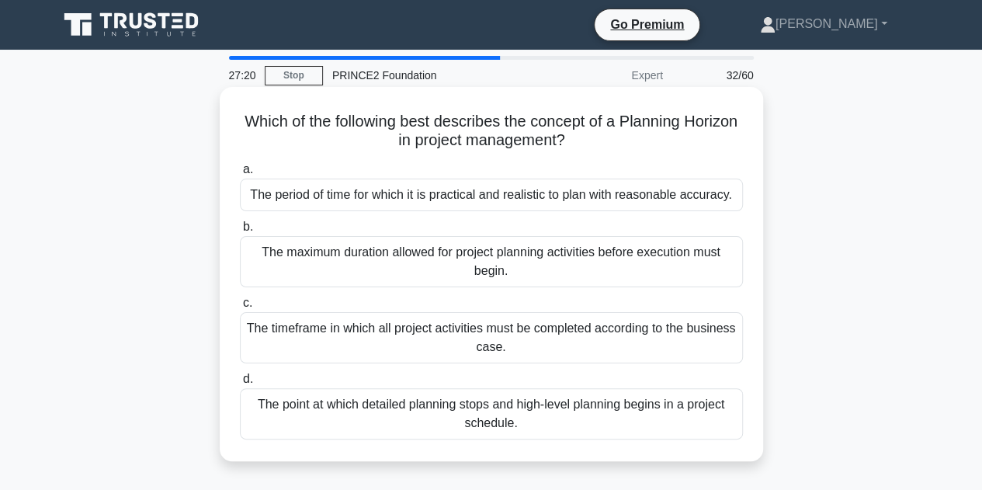
drag, startPoint x: 719, startPoint y: 436, endPoint x: 261, endPoint y: 115, distance: 559.2
click at [261, 115] on div "Which of the following best describes the concept of a Planning Horizon in proj…" at bounding box center [491, 274] width 531 height 362
click at [393, 196] on div "The period of time for which it is practical and realistic to plan with reasona…" at bounding box center [491, 195] width 503 height 33
click at [240, 175] on input "a. The period of time for which it is practical and realistic to plan with reas…" at bounding box center [240, 170] width 0 height 10
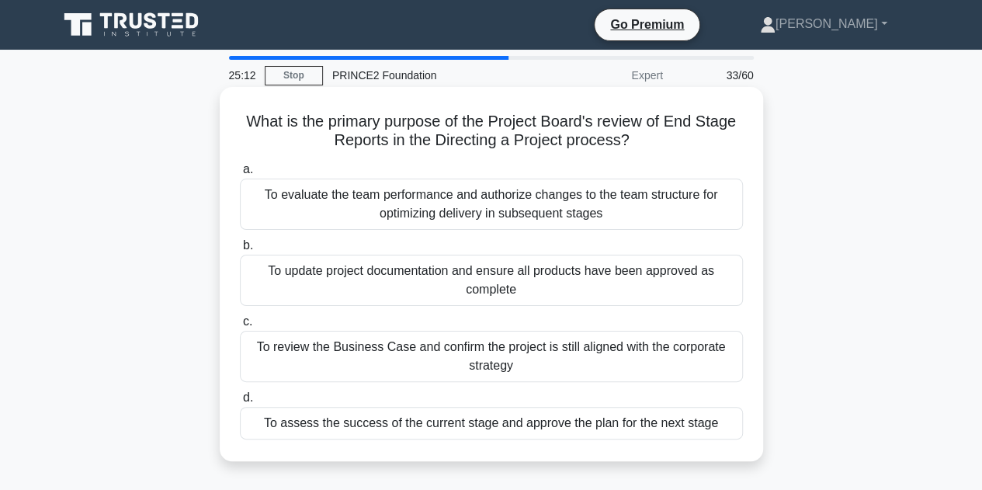
drag, startPoint x: 733, startPoint y: 437, endPoint x: 245, endPoint y: 120, distance: 582.2
click at [245, 120] on div "What is the primary purpose of the Project Board's review of End Stage Reports …" at bounding box center [491, 274] width 531 height 362
click at [515, 425] on div "To assess the success of the current stage and approve the plan for the next st…" at bounding box center [491, 423] width 503 height 33
click at [240, 403] on input "d. To assess the success of the current stage and approve the plan for the next…" at bounding box center [240, 398] width 0 height 10
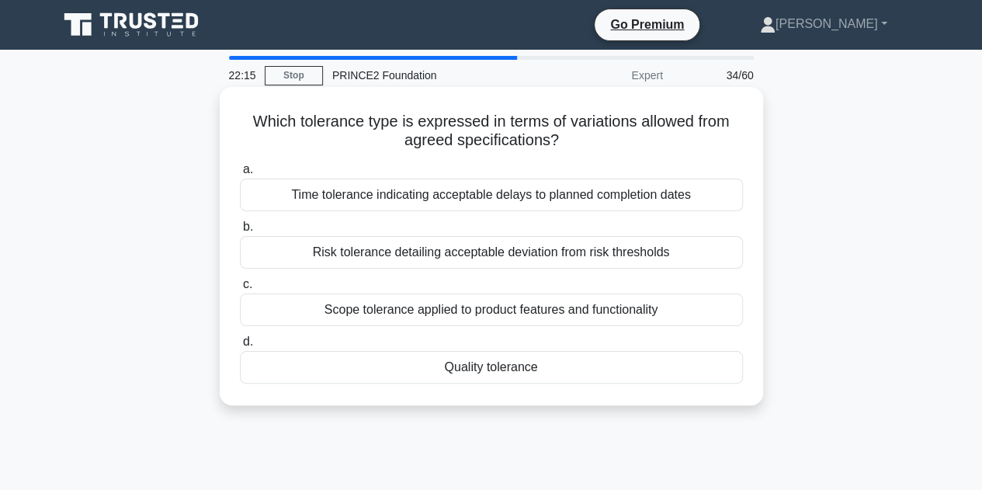
drag, startPoint x: 744, startPoint y: 369, endPoint x: 241, endPoint y: 116, distance: 562.2
click at [241, 116] on div "Which tolerance type is expressed in terms of variations allowed from agreed sp…" at bounding box center [491, 246] width 531 height 306
click at [523, 311] on div "Scope tolerance applied to product features and functionality" at bounding box center [491, 310] width 503 height 33
click at [240, 290] on input "c. Scope tolerance applied to product features and functionality" at bounding box center [240, 285] width 0 height 10
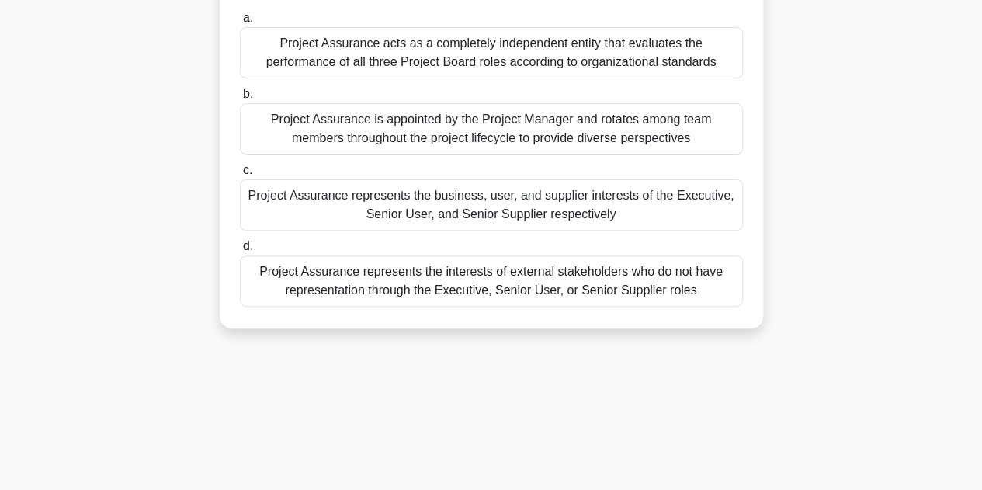
scroll to position [23, 0]
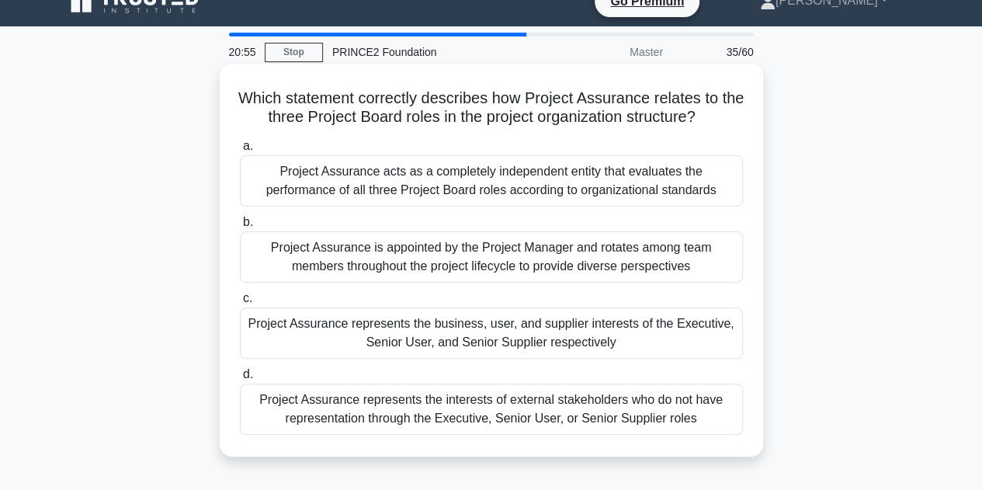
drag, startPoint x: 725, startPoint y: 286, endPoint x: 236, endPoint y: 102, distance: 522.7
click at [236, 102] on div "Which statement correctly describes how Project Assurance relates to the three …" at bounding box center [491, 260] width 531 height 380
click at [424, 189] on div "Project Assurance acts as a completely independent entity that evaluates the pe…" at bounding box center [491, 180] width 503 height 51
click at [240, 151] on input "a. Project Assurance acts as a completely independent entity that evaluates the…" at bounding box center [240, 146] width 0 height 10
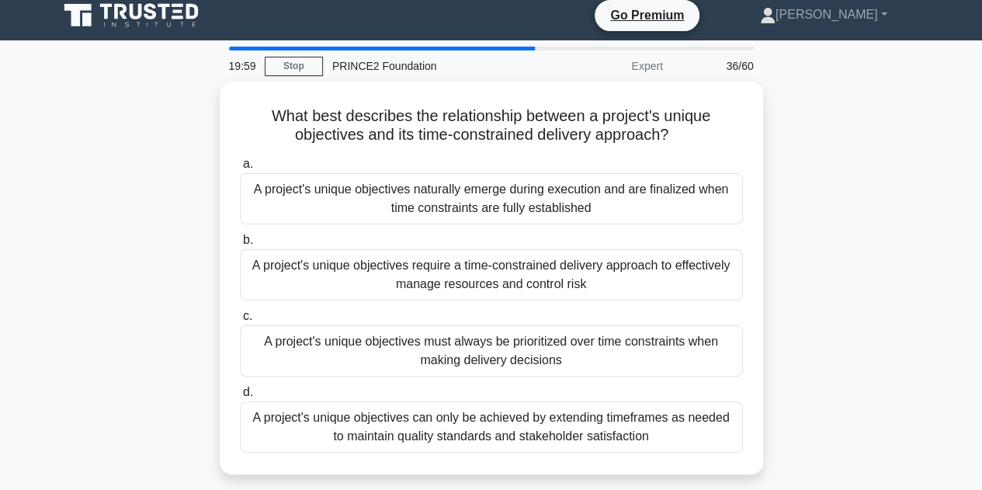
scroll to position [0, 0]
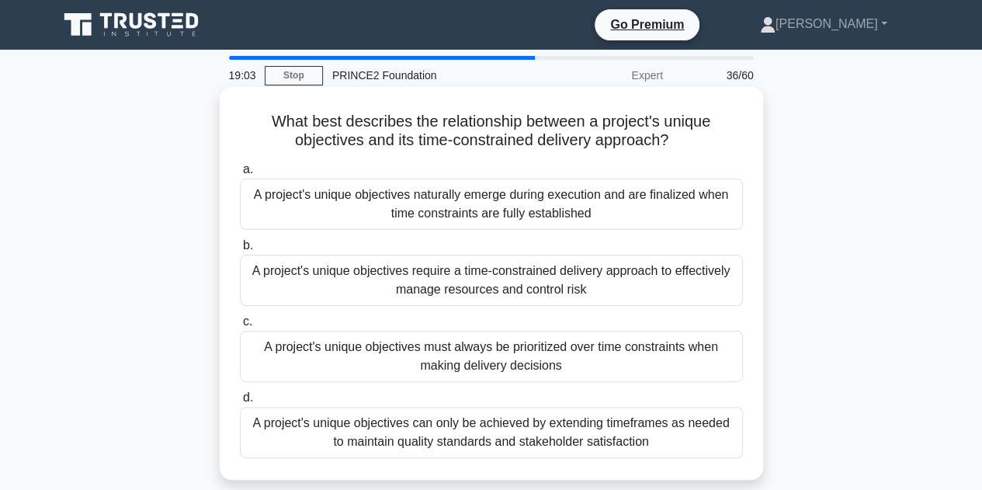
drag, startPoint x: 749, startPoint y: 454, endPoint x: 261, endPoint y: 116, distance: 594.3
click at [261, 116] on div "What best describes the relationship between a project's unique objectives and …" at bounding box center [491, 283] width 531 height 380
click at [503, 283] on div "A project's unique objectives require a time-constrained delivery approach to e…" at bounding box center [491, 280] width 503 height 51
click at [240, 251] on input "b. A project's unique objectives require a time-constrained delivery approach t…" at bounding box center [240, 246] width 0 height 10
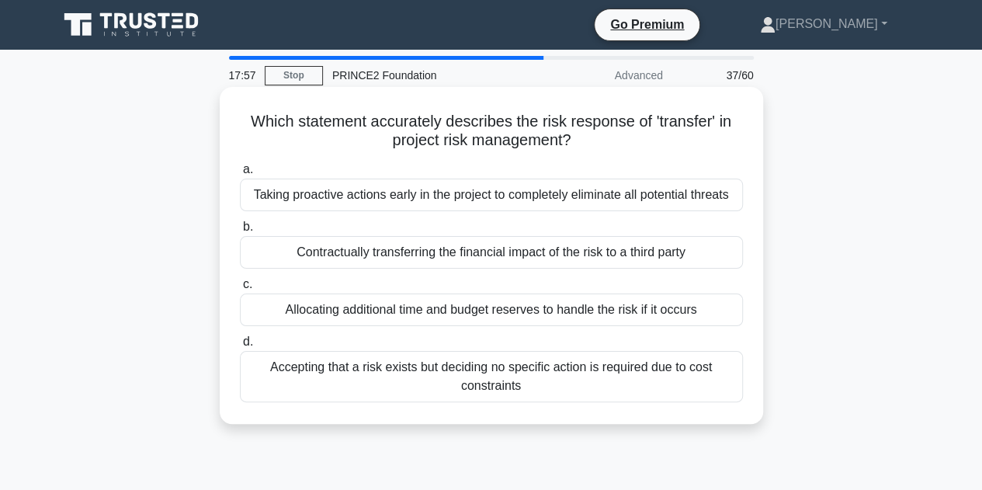
drag, startPoint x: 616, startPoint y: 391, endPoint x: 222, endPoint y: 102, distance: 488.7
click at [222, 102] on div "Which statement accurately describes the risk response of 'transfer' in project…" at bounding box center [492, 255] width 544 height 337
click at [394, 251] on div "Contractually transferring the financial impact of the risk to a third party" at bounding box center [491, 252] width 503 height 33
click at [240, 232] on input "b. Contractually transferring the financial impact of the risk to a third party" at bounding box center [240, 227] width 0 height 10
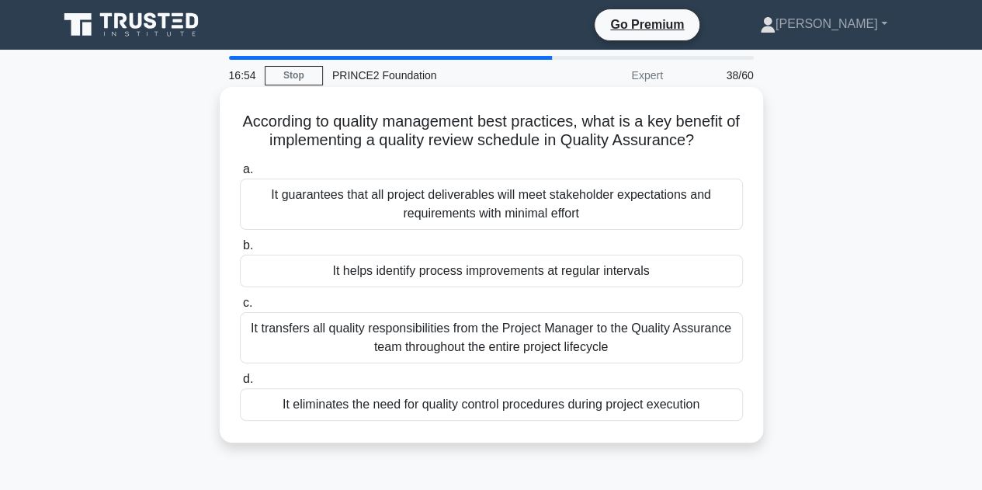
drag, startPoint x: 716, startPoint y: 415, endPoint x: 234, endPoint y: 128, distance: 560.6
click at [234, 128] on div "According to quality management best practices, what is a key benefit of implem…" at bounding box center [491, 264] width 531 height 343
click at [412, 272] on div "It helps identify process improvements at regular intervals" at bounding box center [491, 271] width 503 height 33
click at [240, 251] on input "b. It helps identify process improvements at regular intervals" at bounding box center [240, 246] width 0 height 10
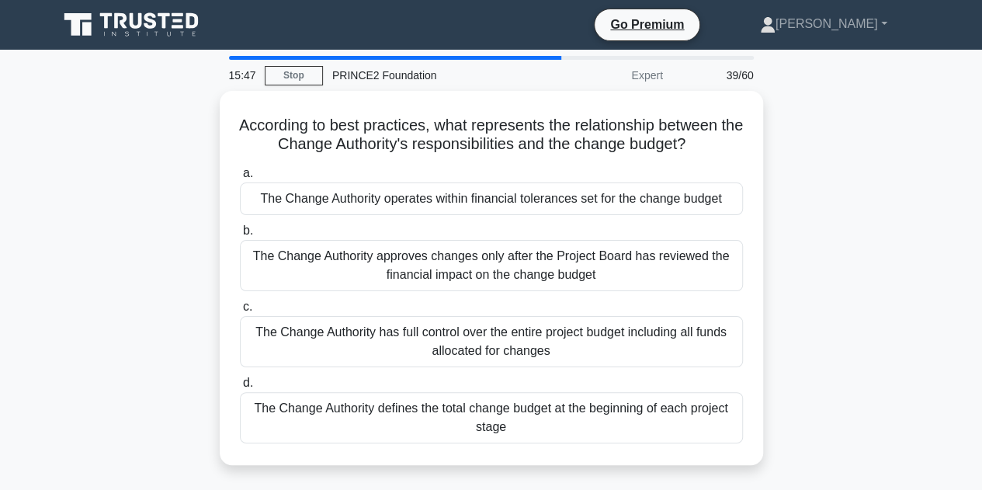
drag, startPoint x: 666, startPoint y: 428, endPoint x: 207, endPoint y: 108, distance: 560.0
click at [207, 108] on div "According to best practices, what represents the relationship between the Chang…" at bounding box center [491, 287] width 885 height 393
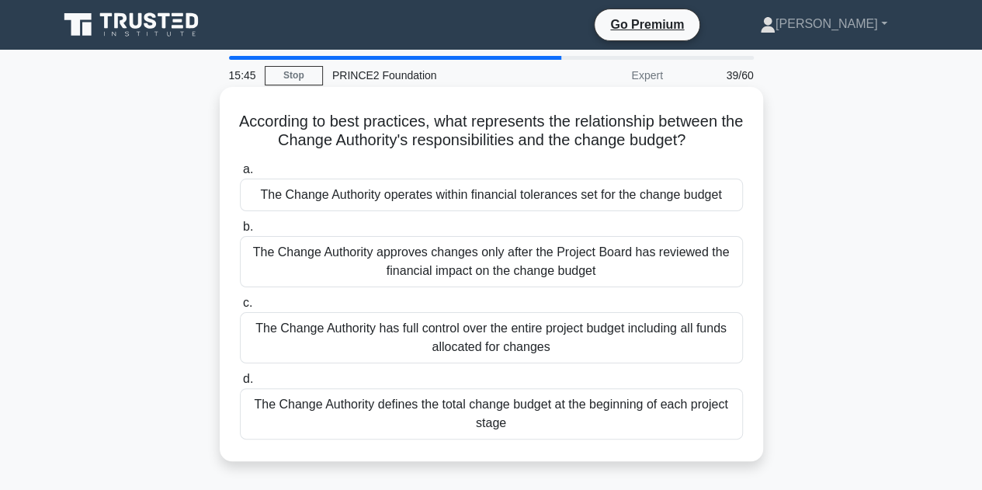
click at [350, 196] on div "The Change Authority operates within financial tolerances set for the change bu…" at bounding box center [491, 195] width 503 height 33
click at [240, 175] on input "a. The Change Authority operates within financial tolerances set for the change…" at bounding box center [240, 170] width 0 height 10
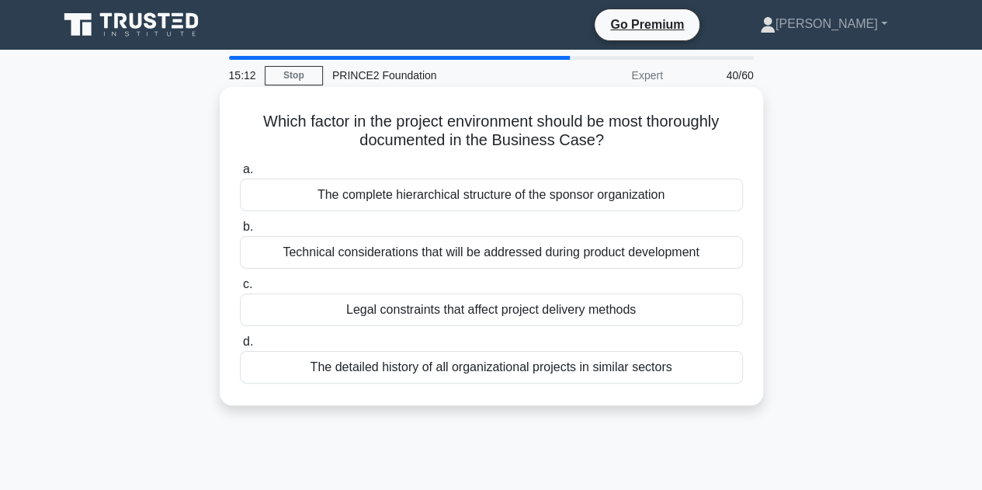
drag, startPoint x: 650, startPoint y: 343, endPoint x: 251, endPoint y: 125, distance: 454.9
click at [251, 125] on div "Which factor in the project environment should be most thoroughly documented in…" at bounding box center [491, 246] width 531 height 306
click at [419, 196] on div "The complete hierarchical structure of the sponsor organization" at bounding box center [491, 195] width 503 height 33
click at [240, 175] on input "a. The complete hierarchical structure of the sponsor organization" at bounding box center [240, 170] width 0 height 10
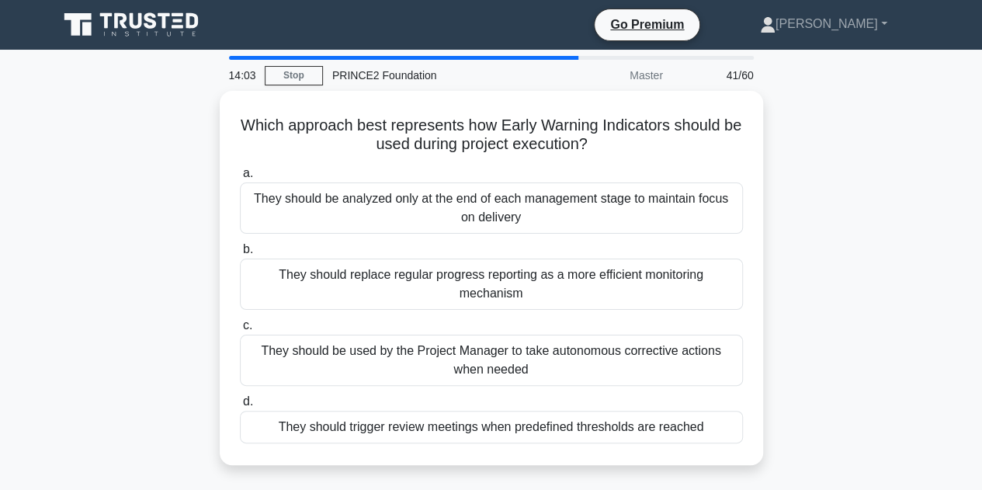
drag, startPoint x: 721, startPoint y: 428, endPoint x: 214, endPoint y: 109, distance: 598.0
click at [214, 109] on div "Which approach best represents how Early Warning Indicators should be used duri…" at bounding box center [491, 287] width 885 height 393
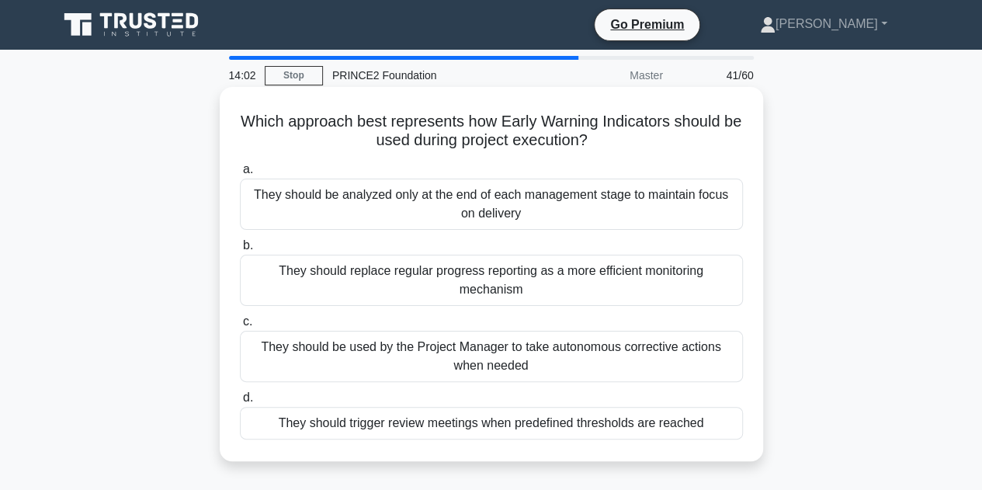
click at [408, 341] on div "They should be used by the Project Manager to take autonomous corrective action…" at bounding box center [491, 356] width 503 height 51
click at [240, 327] on input "c. They should be used by the Project Manager to take autonomous corrective act…" at bounding box center [240, 322] width 0 height 10
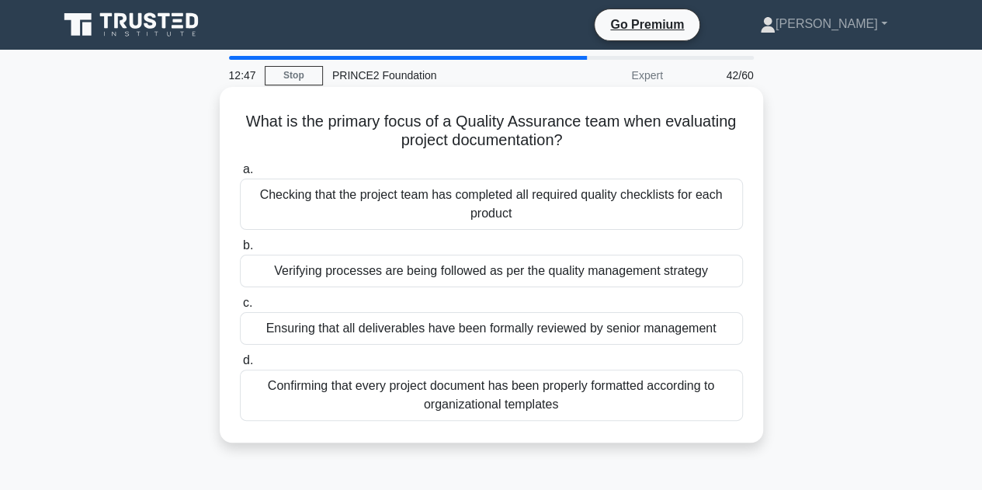
drag, startPoint x: 634, startPoint y: 414, endPoint x: 233, endPoint y: 125, distance: 493.9
click at [233, 125] on div "What is the primary focus of a Quality Assurance team when evaluating project d…" at bounding box center [491, 264] width 531 height 343
click at [398, 271] on div "Verifying processes are being followed as per the quality management strategy" at bounding box center [491, 271] width 503 height 33
click at [240, 251] on input "b. Verifying processes are being followed as per the quality management strategy" at bounding box center [240, 246] width 0 height 10
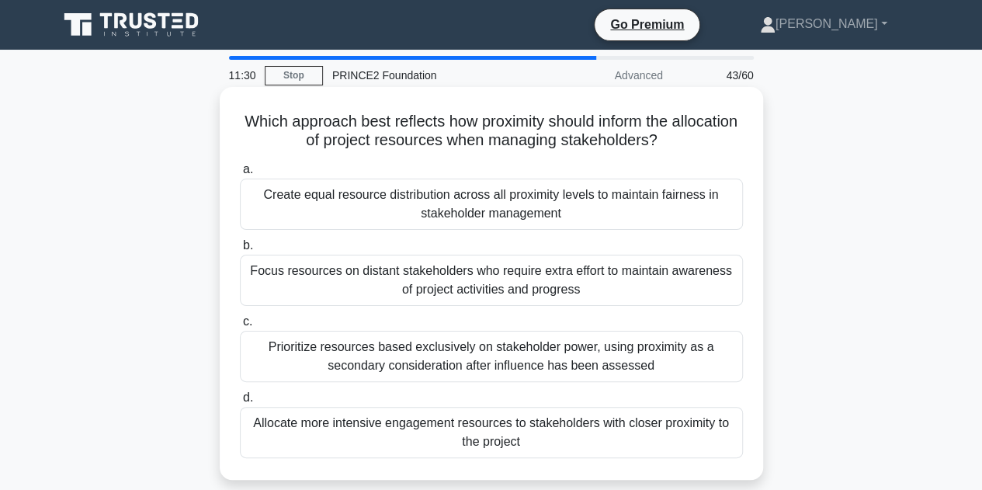
drag, startPoint x: 721, startPoint y: 446, endPoint x: 234, endPoint y: 116, distance: 588.2
click at [234, 116] on div "Which approach best reflects how proximity should inform the allocation of proj…" at bounding box center [491, 283] width 531 height 380
click at [461, 431] on div "Allocate more intensive engagement resources to stakeholders with closer proxim…" at bounding box center [491, 432] width 503 height 51
click at [240, 403] on input "d. Allocate more intensive engagement resources to stakeholders with closer pro…" at bounding box center [240, 398] width 0 height 10
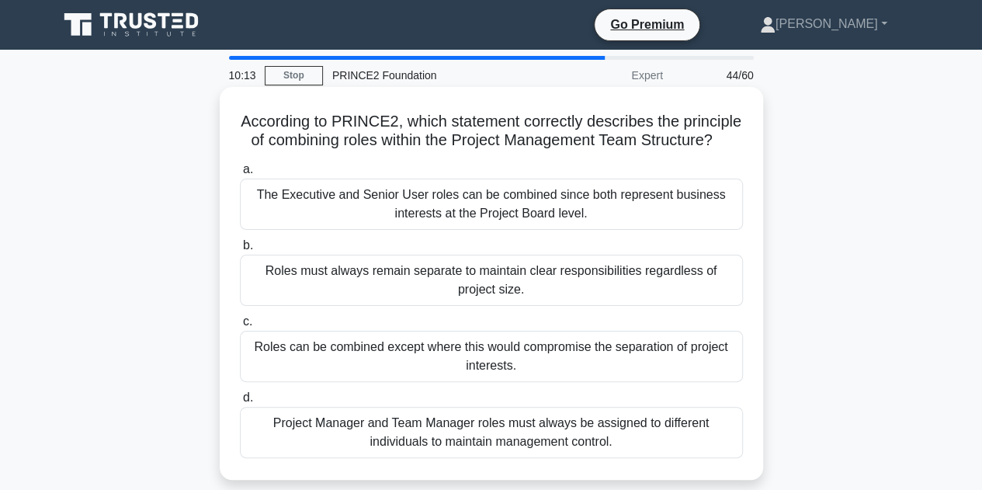
drag, startPoint x: 643, startPoint y: 308, endPoint x: 270, endPoint y: 118, distance: 418.5
click at [270, 118] on div "According to PRINCE2, which statement correctly describes the principle of comb…" at bounding box center [491, 283] width 531 height 380
click at [509, 373] on div "Roles can be combined except where this would compromise the separation of proj…" at bounding box center [491, 356] width 503 height 51
click at [240, 327] on input "c. Roles can be combined except where this would compromise the separation of p…" at bounding box center [240, 322] width 0 height 10
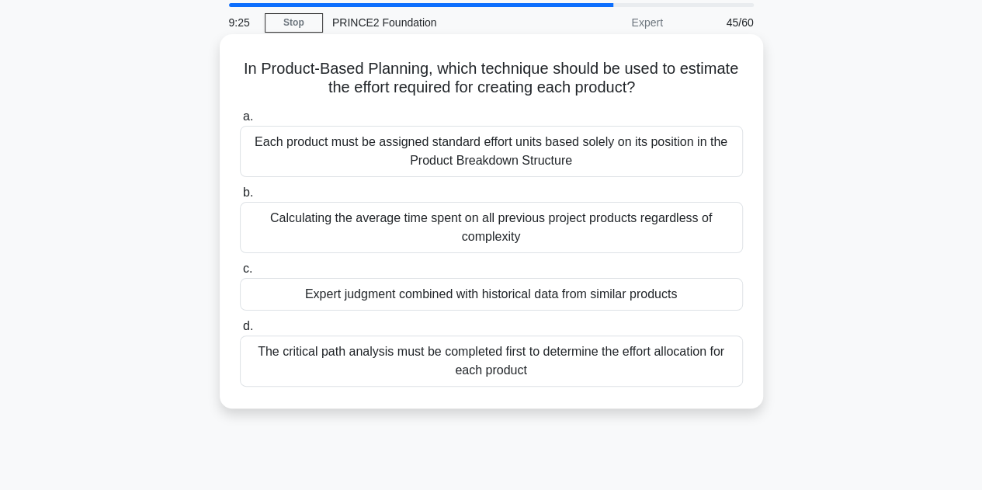
scroll to position [78, 0]
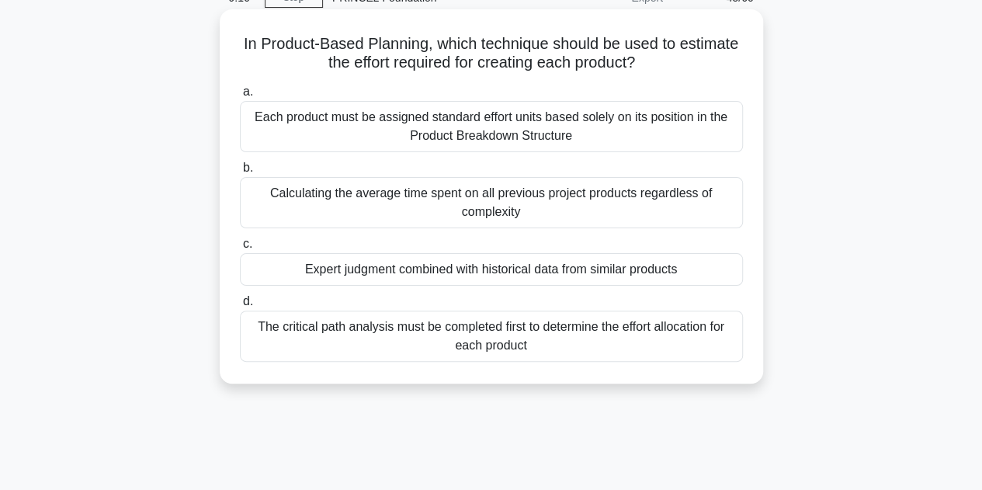
drag, startPoint x: 721, startPoint y: 354, endPoint x: 237, endPoint y: 47, distance: 573.4
click at [237, 47] on div "In Product-Based Planning, which technique should be used to estimate the effor…" at bounding box center [491, 197] width 531 height 362
click at [386, 269] on div "Expert judgment combined with historical data from similar products" at bounding box center [491, 269] width 503 height 33
click at [240, 249] on input "c. Expert judgment combined with historical data from similar products" at bounding box center [240, 244] width 0 height 10
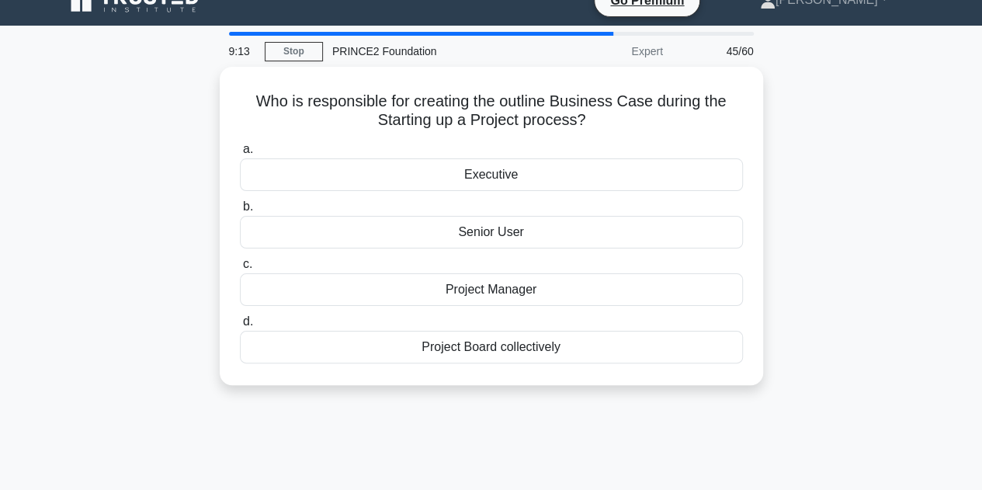
scroll to position [0, 0]
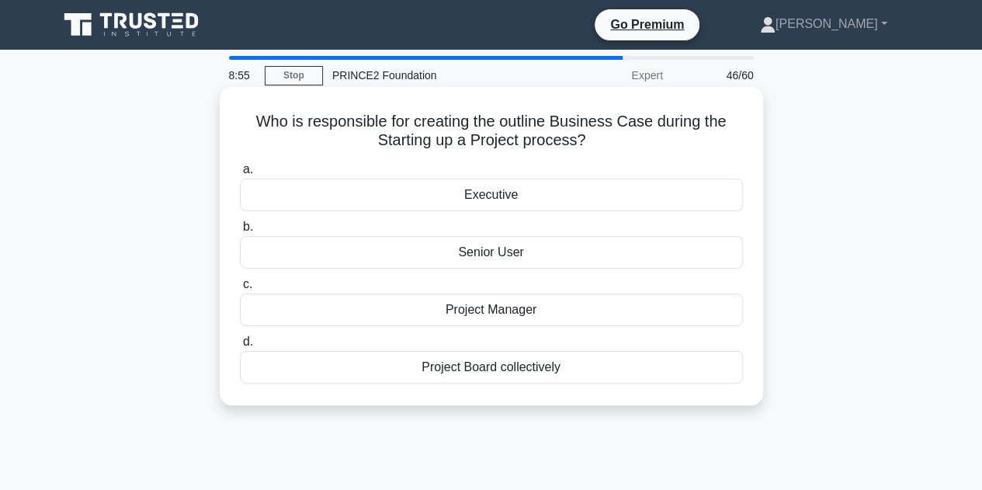
drag, startPoint x: 747, startPoint y: 381, endPoint x: 231, endPoint y: 113, distance: 581.4
click at [231, 113] on div "Who is responsible for creating the outline Business Case during the Starting u…" at bounding box center [491, 246] width 531 height 306
click at [469, 310] on div "Project Manager" at bounding box center [491, 310] width 503 height 33
click at [240, 290] on input "c. Project Manager" at bounding box center [240, 285] width 0 height 10
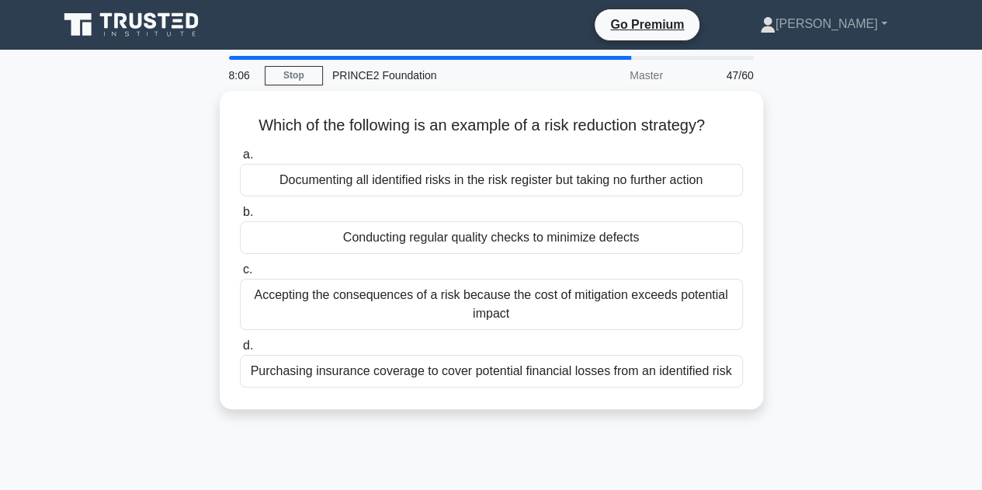
drag, startPoint x: 743, startPoint y: 382, endPoint x: 199, endPoint y: 125, distance: 601.9
click at [199, 123] on div "Which of the following is an example of a risk reduction strategy? .spinner_0XT…" at bounding box center [491, 259] width 885 height 337
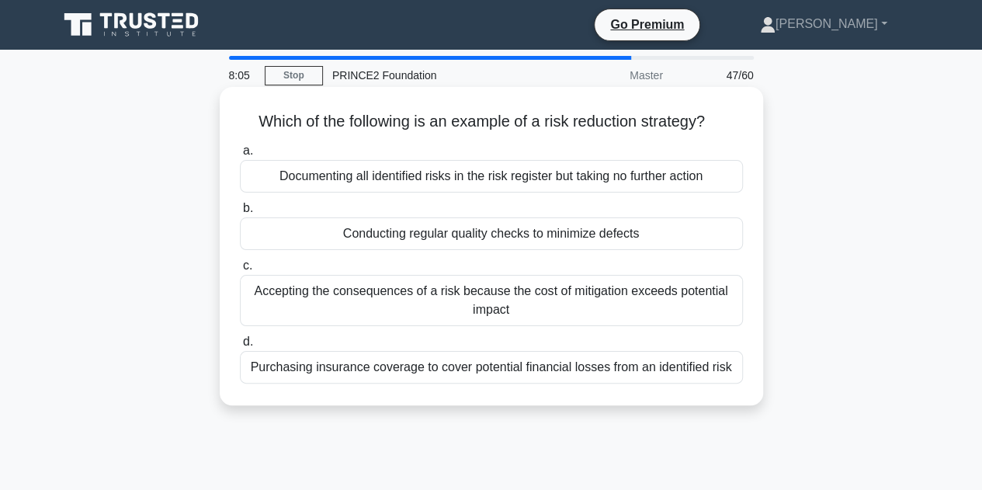
click at [436, 369] on div "Purchasing insurance coverage to cover potential financial losses from an ident…" at bounding box center [491, 367] width 503 height 33
click at [240, 347] on input "d. Purchasing insurance coverage to cover potential financial losses from an id…" at bounding box center [240, 342] width 0 height 10
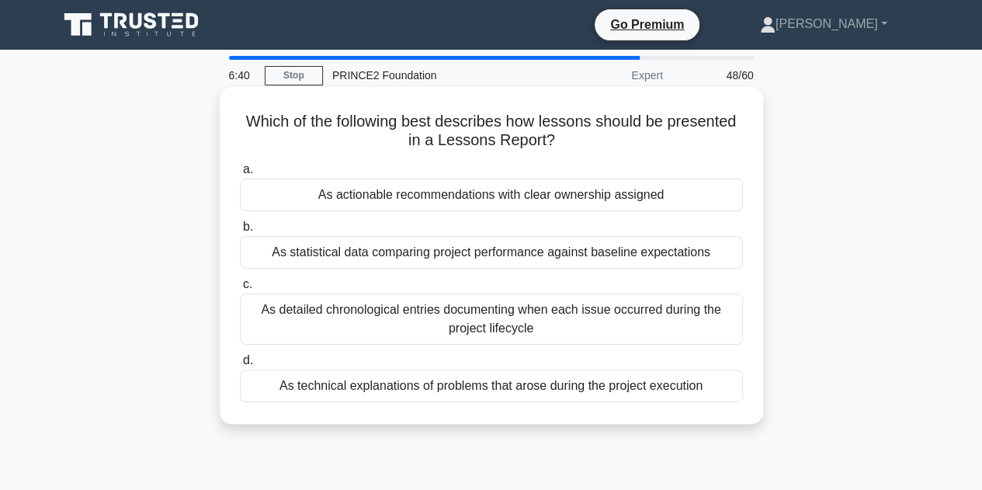
drag, startPoint x: 730, startPoint y: 391, endPoint x: 242, endPoint y: 117, distance: 559.4
click at [242, 117] on div "Which of the following best describes how lessons should be presented in a Less…" at bounding box center [491, 255] width 531 height 325
click at [489, 316] on div "As detailed chronological entries documenting when each issue occurred during t…" at bounding box center [491, 319] width 503 height 51
click at [240, 290] on input "c. As detailed chronological entries documenting when each issue occurred durin…" at bounding box center [240, 285] width 0 height 10
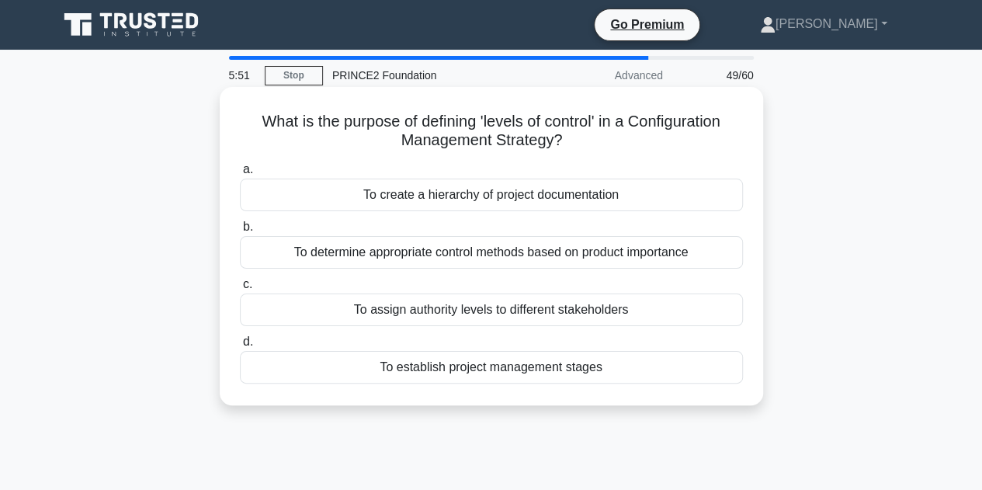
drag, startPoint x: 733, startPoint y: 373, endPoint x: 231, endPoint y: 122, distance: 561.2
click at [231, 122] on div "What is the purpose of defining 'levels of control' in a Configuration Manageme…" at bounding box center [491, 246] width 531 height 306
click at [382, 250] on div "To determine appropriate control methods based on product importance" at bounding box center [491, 252] width 503 height 33
click at [240, 232] on input "b. To determine appropriate control methods based on product importance" at bounding box center [240, 227] width 0 height 10
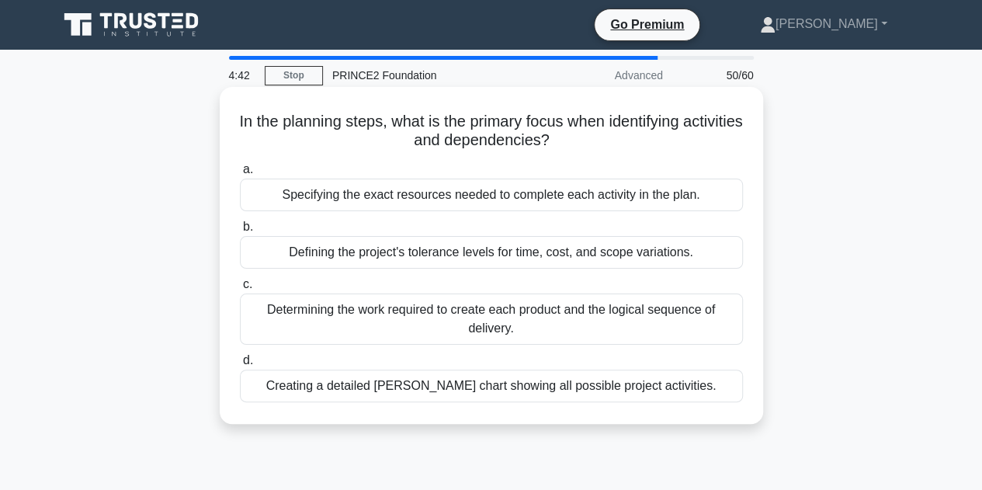
drag, startPoint x: 710, startPoint y: 405, endPoint x: 227, endPoint y: 119, distance: 561.8
click at [227, 119] on div "In the planning steps, what is the primary focus when identifying activities an…" at bounding box center [491, 255] width 531 height 325
click at [491, 321] on div "Determining the work required to create each product and the logical sequence o…" at bounding box center [491, 319] width 503 height 51
click at [240, 290] on input "c. Determining the work required to create each product and the logical sequenc…" at bounding box center [240, 285] width 0 height 10
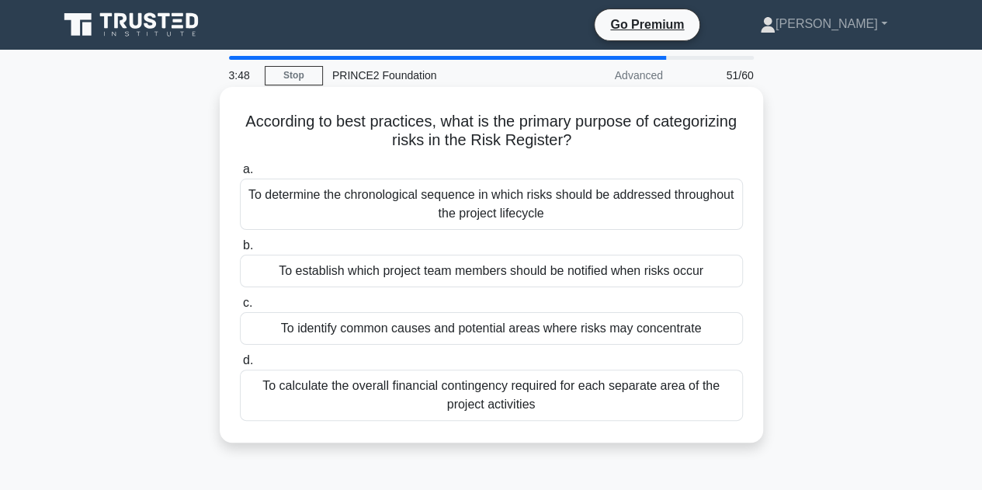
drag, startPoint x: 742, startPoint y: 406, endPoint x: 273, endPoint y: 123, distance: 547.6
click at [273, 123] on div "According to best practices, what is the primary purpose of categorizing risks …" at bounding box center [491, 264] width 531 height 343
click at [457, 204] on div "To determine the chronological sequence in which risks should be addressed thro…" at bounding box center [491, 204] width 503 height 51
click at [240, 175] on input "a. To determine the chronological sequence in which risks should be addressed t…" at bounding box center [240, 170] width 0 height 10
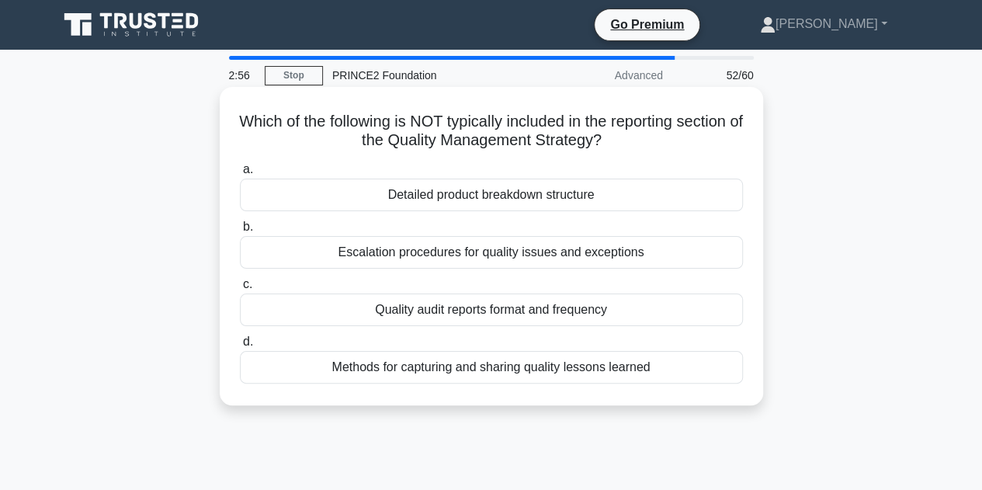
drag, startPoint x: 647, startPoint y: 339, endPoint x: 247, endPoint y: 121, distance: 455.2
click at [252, 118] on div "Which of the following is NOT typically included in the reporting section of th…" at bounding box center [491, 246] width 531 height 306
click at [453, 196] on div "Detailed product breakdown structure" at bounding box center [491, 195] width 503 height 33
click at [240, 175] on input "a. Detailed product breakdown structure" at bounding box center [240, 170] width 0 height 10
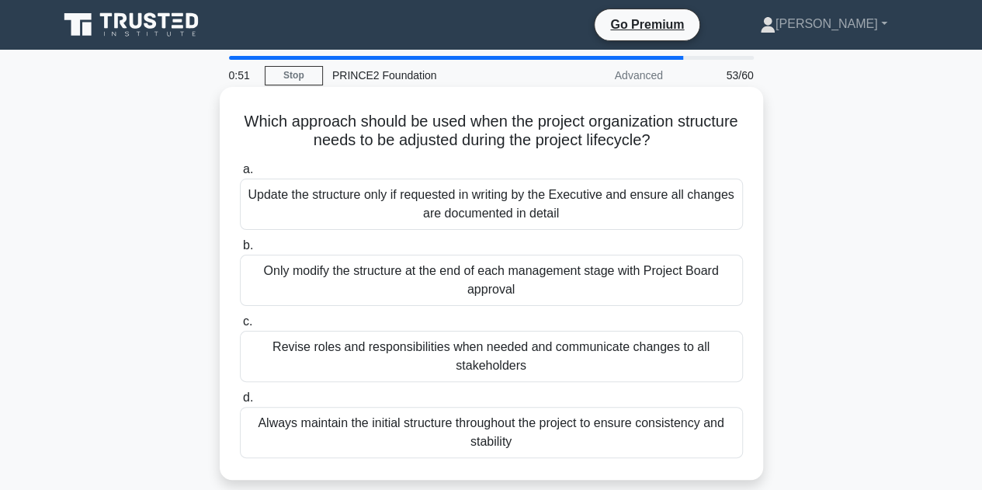
drag, startPoint x: 638, startPoint y: 443, endPoint x: 252, endPoint y: 106, distance: 512.9
click at [252, 106] on div "Which approach should be used when the project organization structure needs to …" at bounding box center [491, 283] width 531 height 380
click at [508, 283] on div "Only modify the structure at the end of each management stage with Project Boar…" at bounding box center [491, 280] width 503 height 51
click at [240, 251] on input "b. Only modify the structure at the end of each management stage with Project B…" at bounding box center [240, 246] width 0 height 10
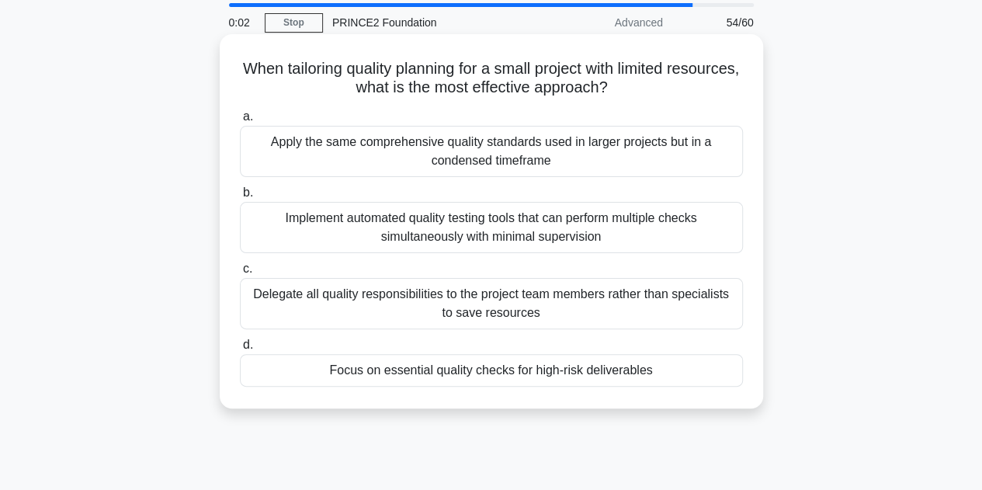
scroll to position [78, 0]
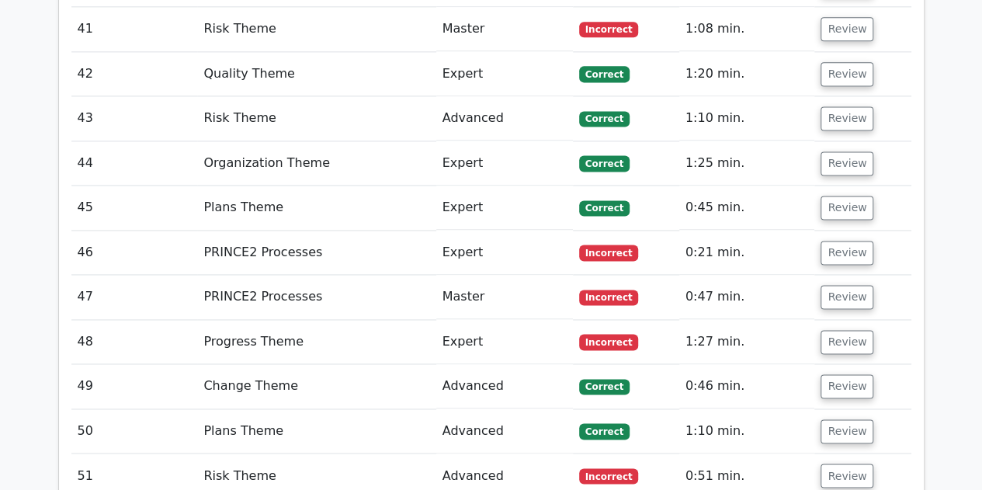
scroll to position [4038, 0]
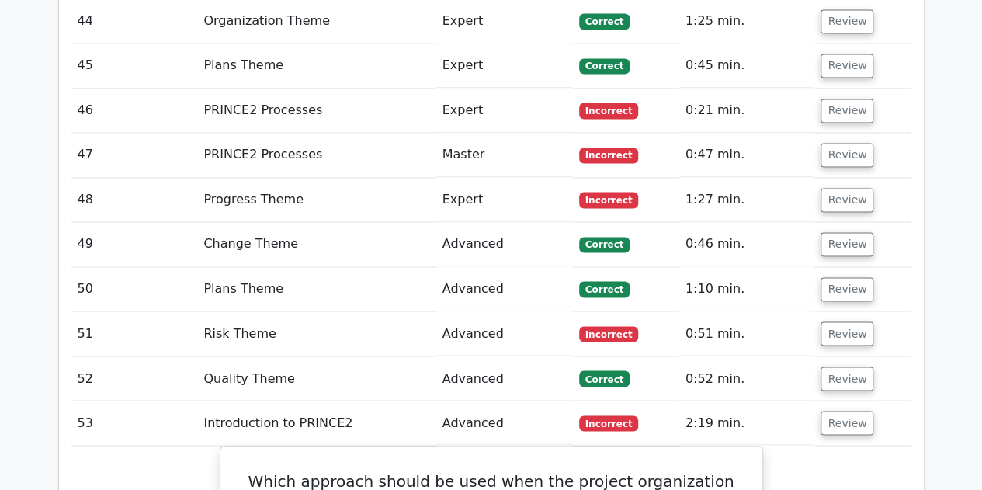
scroll to position [4115, 0]
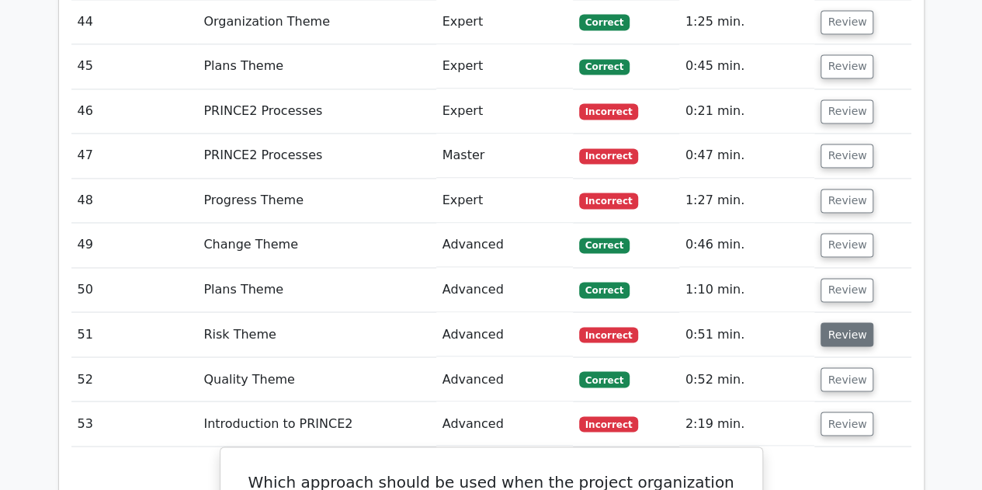
click at [834, 322] on button "Review" at bounding box center [847, 334] width 53 height 24
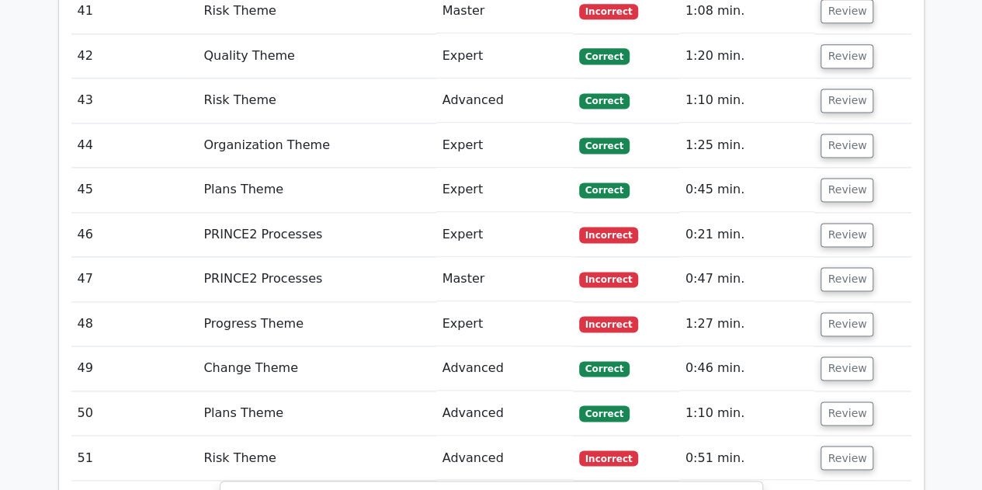
scroll to position [3960, 0]
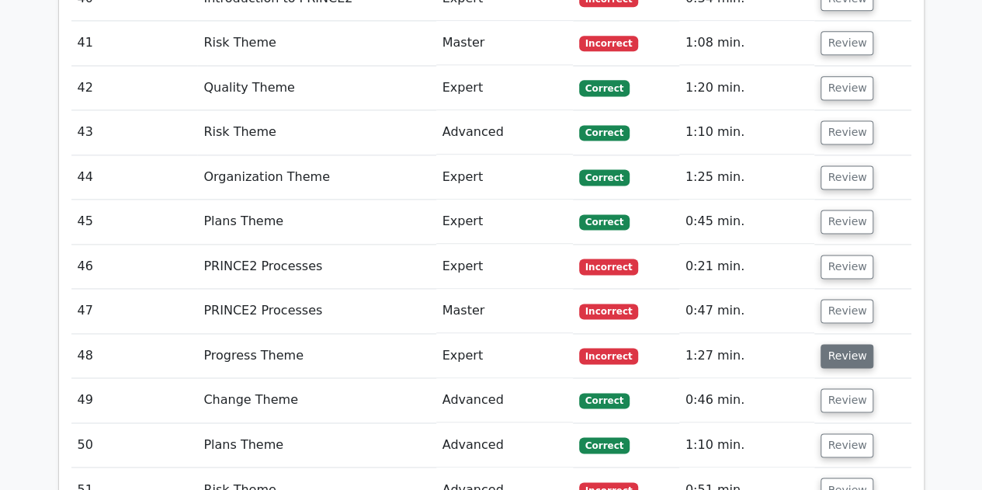
click at [839, 344] on button "Review" at bounding box center [847, 356] width 53 height 24
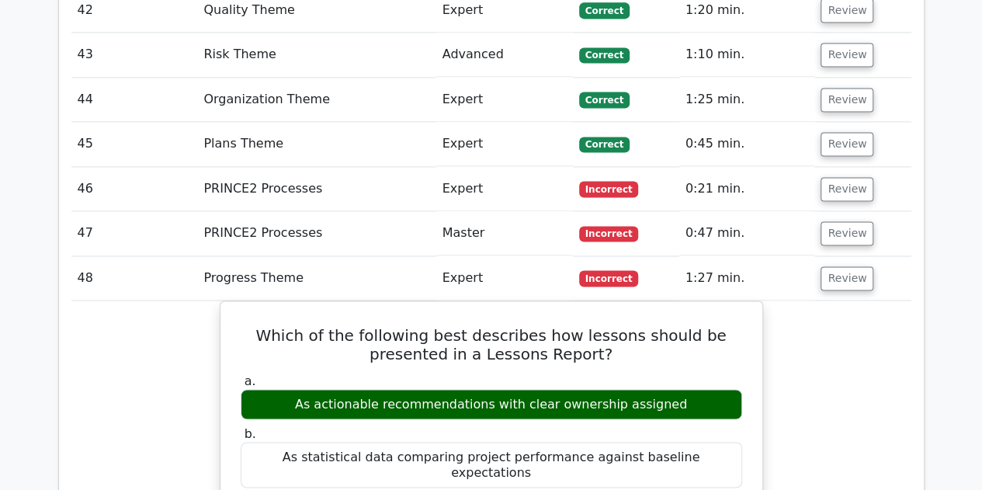
scroll to position [3882, 0]
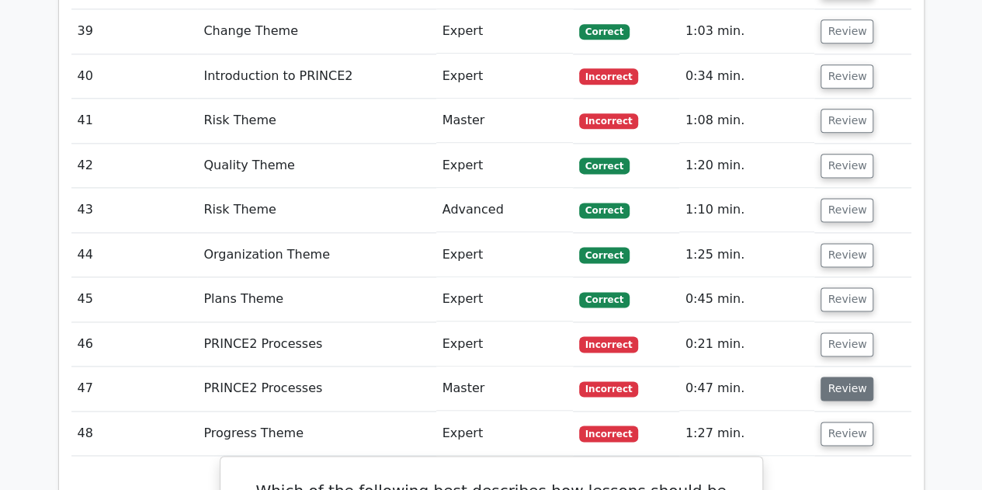
click at [850, 377] on button "Review" at bounding box center [847, 389] width 53 height 24
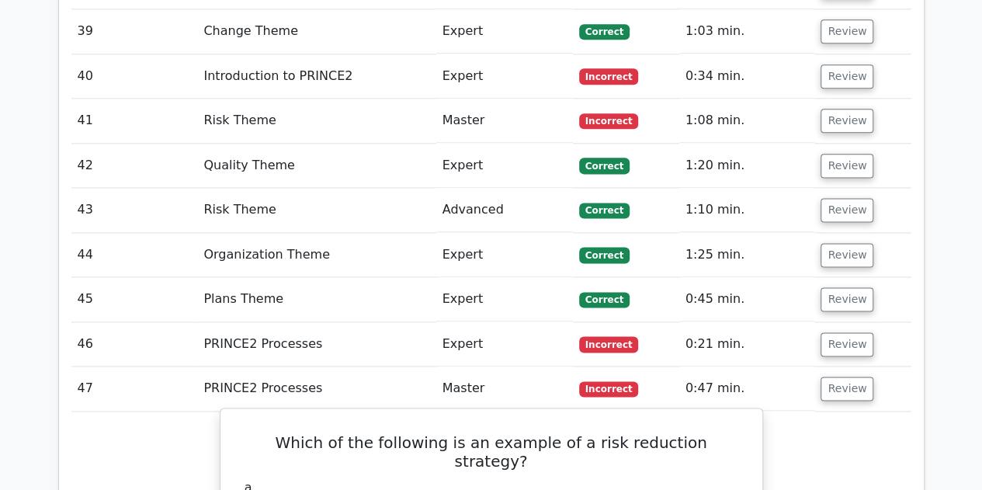
scroll to position [3805, 0]
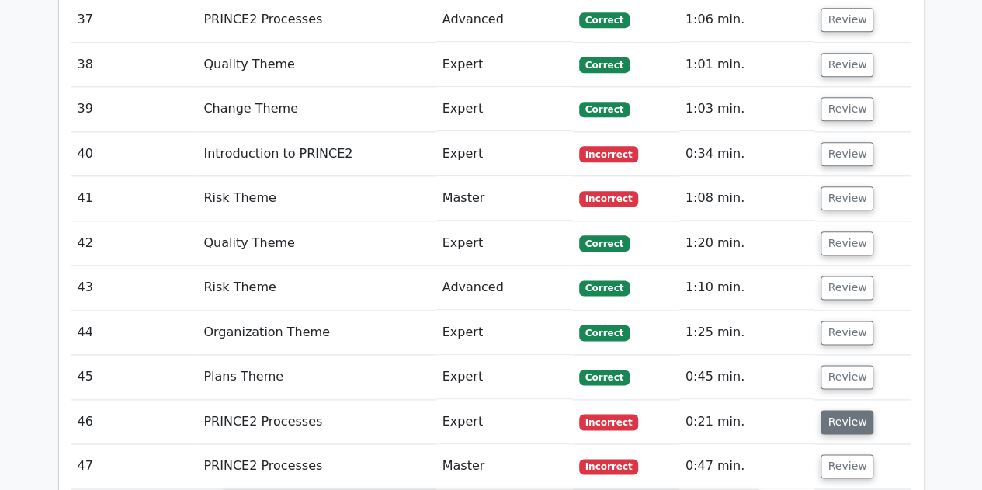
click at [839, 410] on button "Review" at bounding box center [847, 422] width 53 height 24
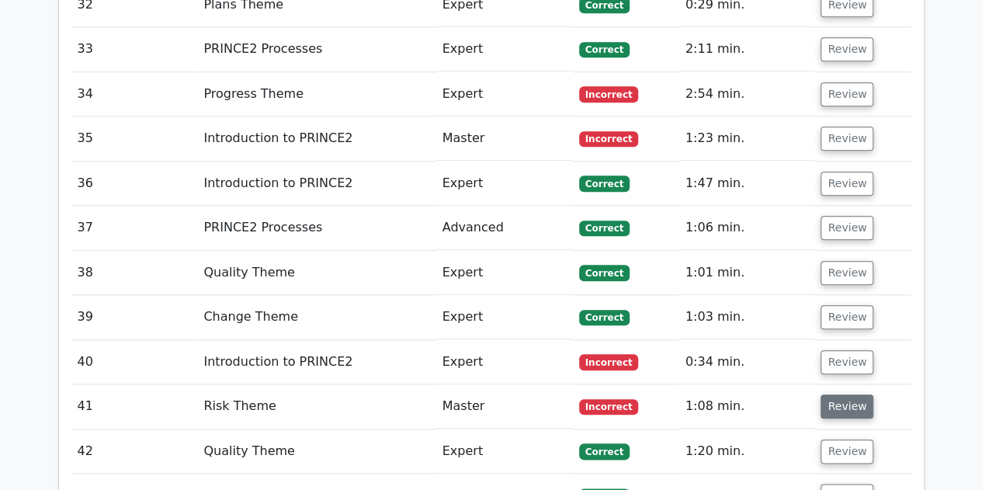
scroll to position [3572, 0]
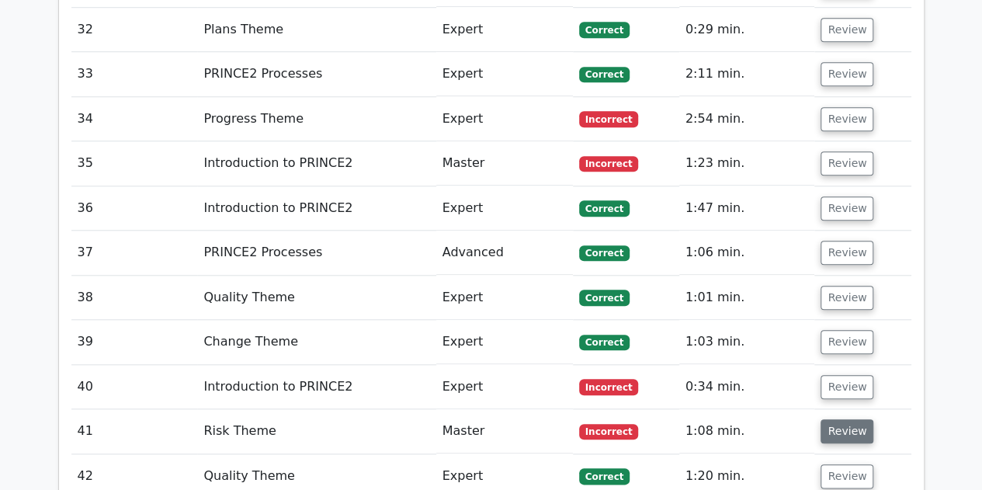
click at [848, 419] on button "Review" at bounding box center [847, 431] width 53 height 24
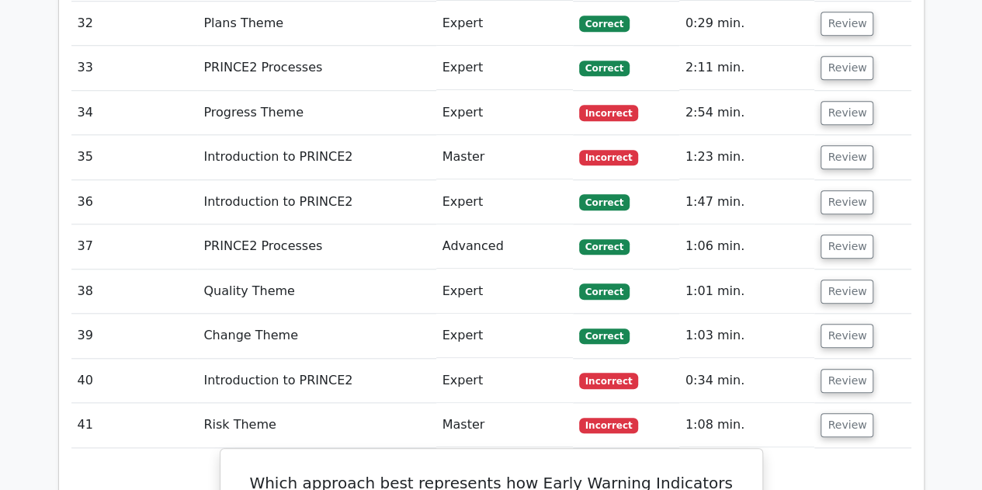
scroll to position [3494, 0]
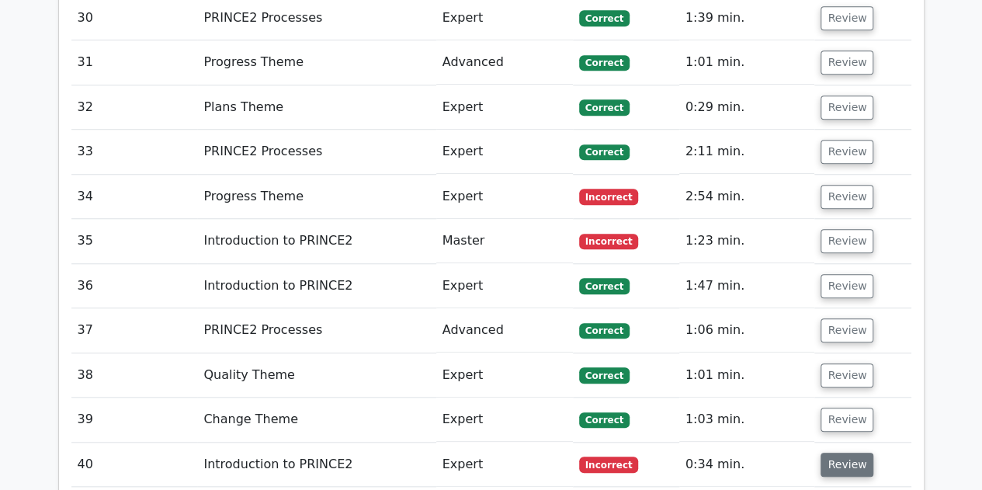
click at [835, 453] on button "Review" at bounding box center [847, 465] width 53 height 24
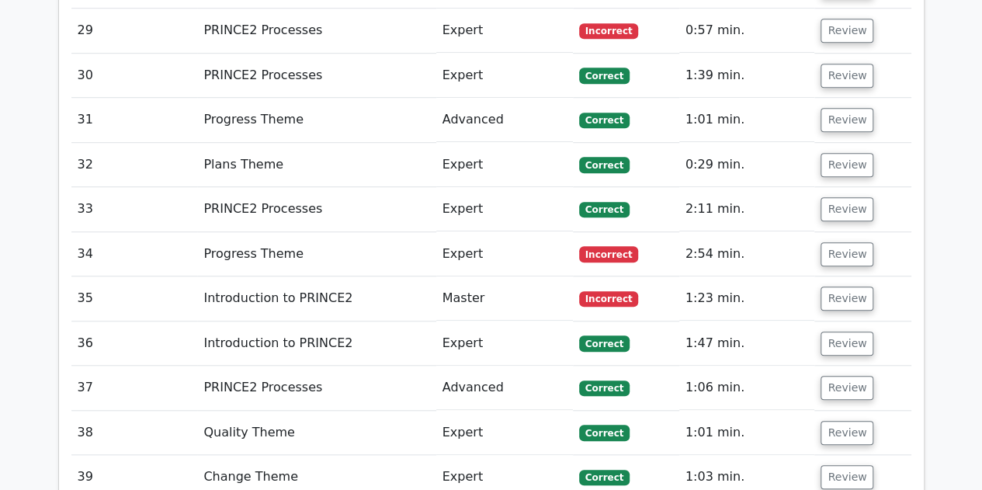
scroll to position [3339, 0]
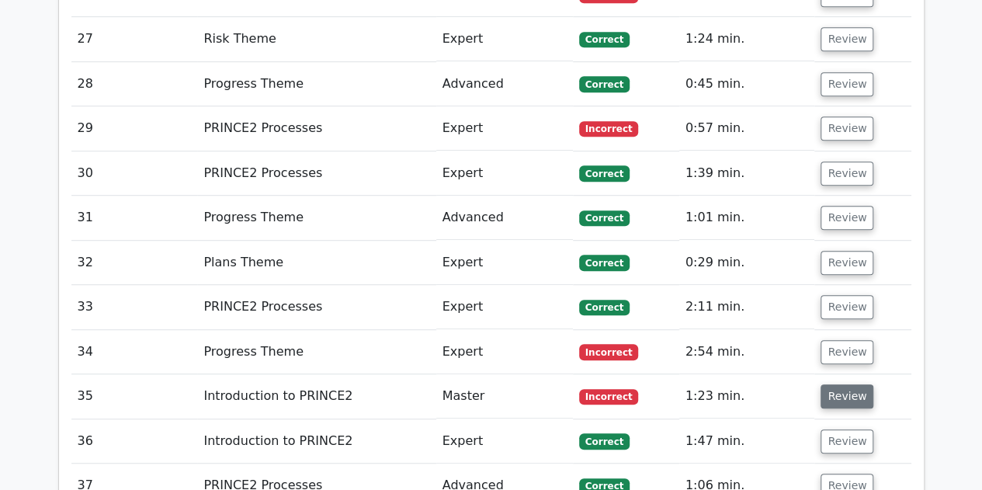
click at [846, 384] on button "Review" at bounding box center [847, 396] width 53 height 24
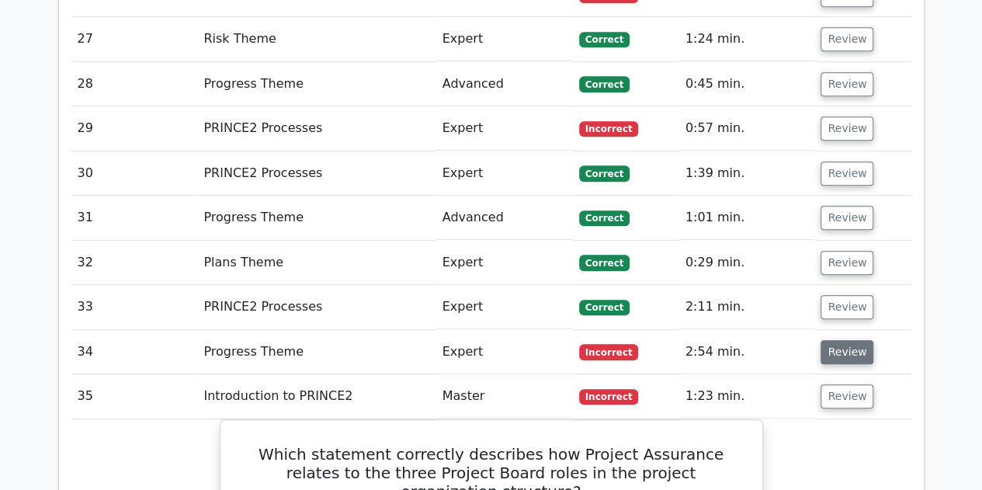
click at [860, 340] on button "Review" at bounding box center [847, 352] width 53 height 24
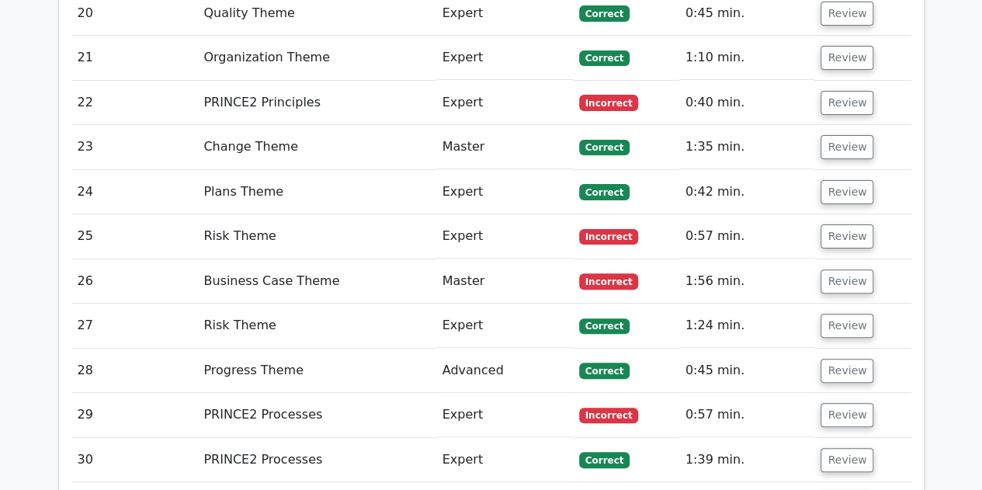
scroll to position [3028, 0]
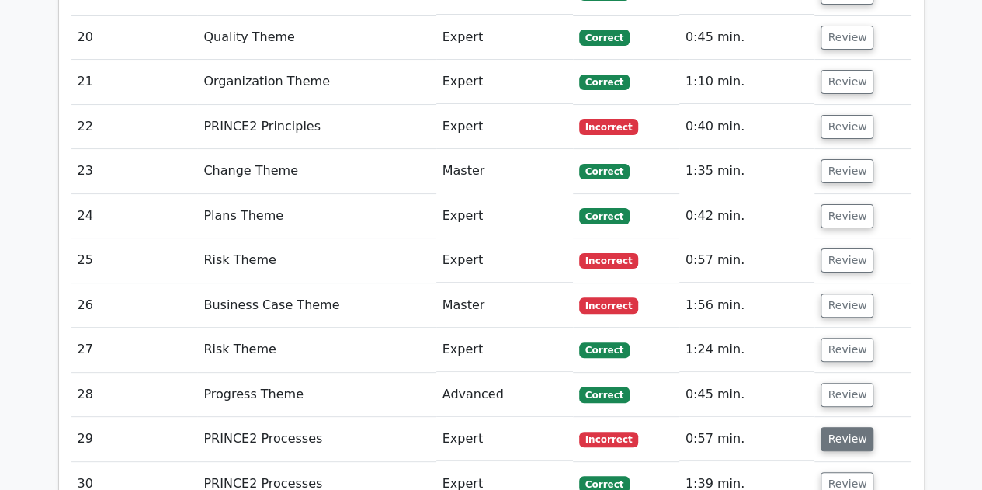
click at [854, 427] on button "Review" at bounding box center [847, 439] width 53 height 24
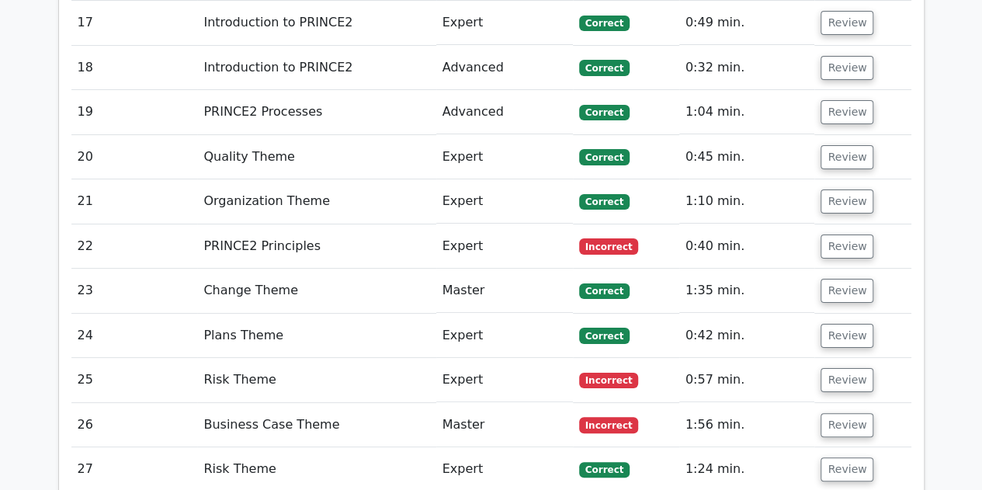
scroll to position [2873, 0]
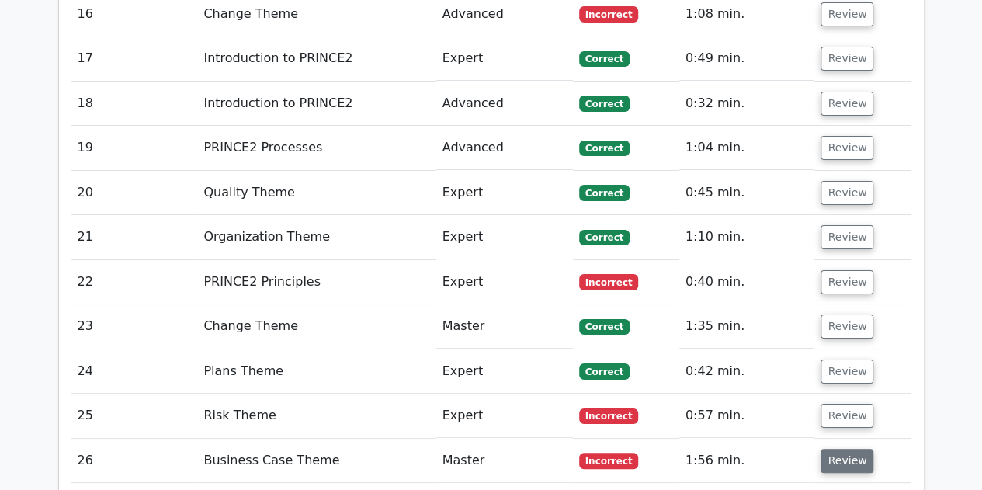
click at [839, 449] on button "Review" at bounding box center [847, 461] width 53 height 24
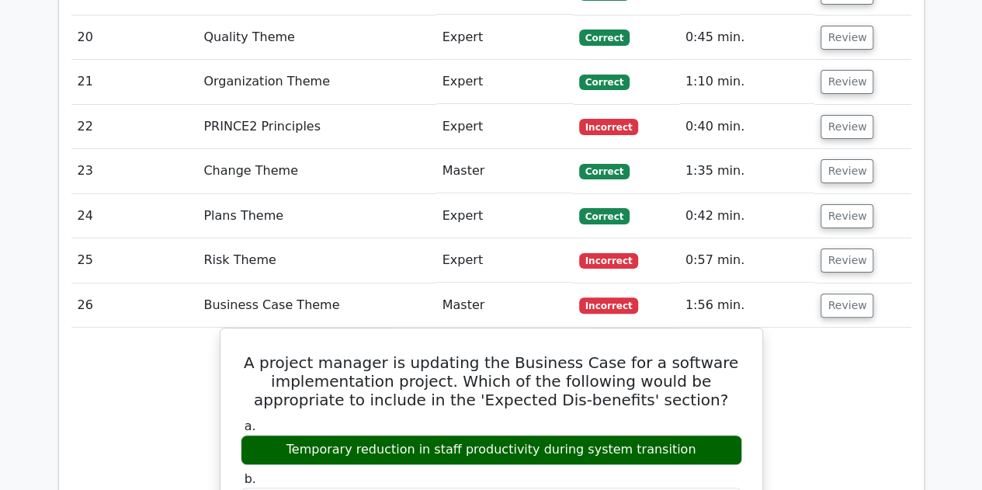
scroll to position [2951, 0]
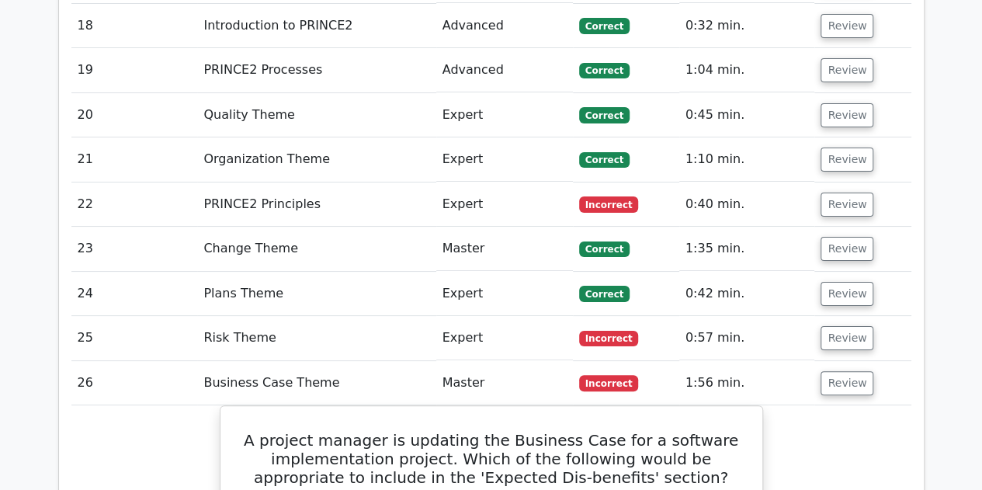
click at [867, 316] on td "Review" at bounding box center [863, 338] width 96 height 44
click at [853, 326] on button "Review" at bounding box center [847, 338] width 53 height 24
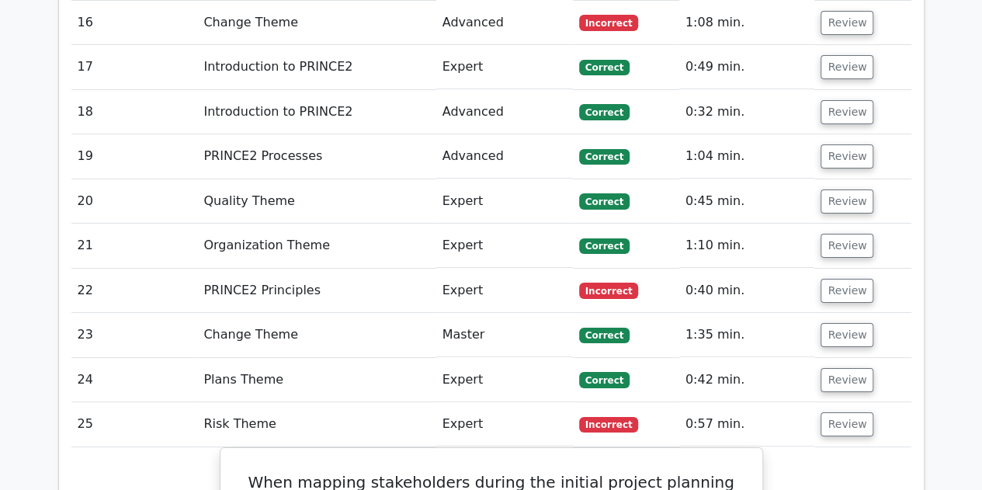
scroll to position [2795, 0]
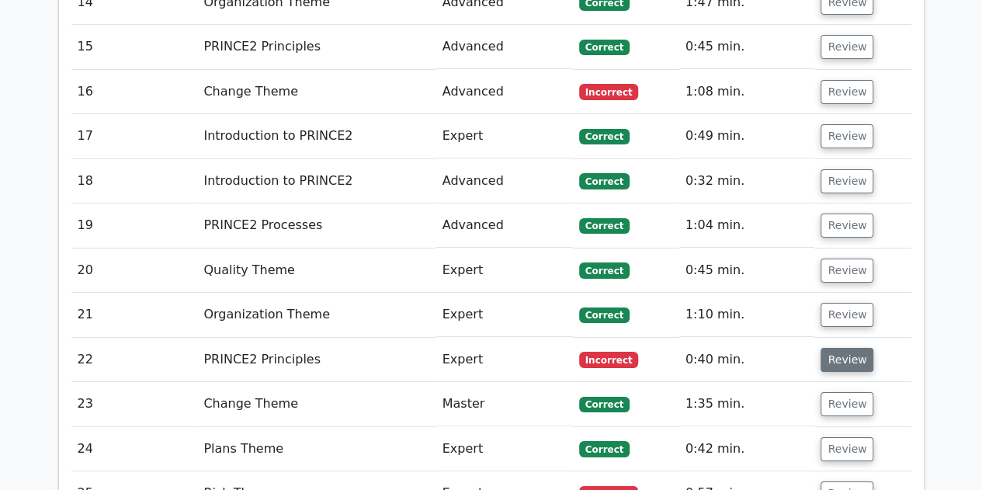
click at [856, 348] on button "Review" at bounding box center [847, 360] width 53 height 24
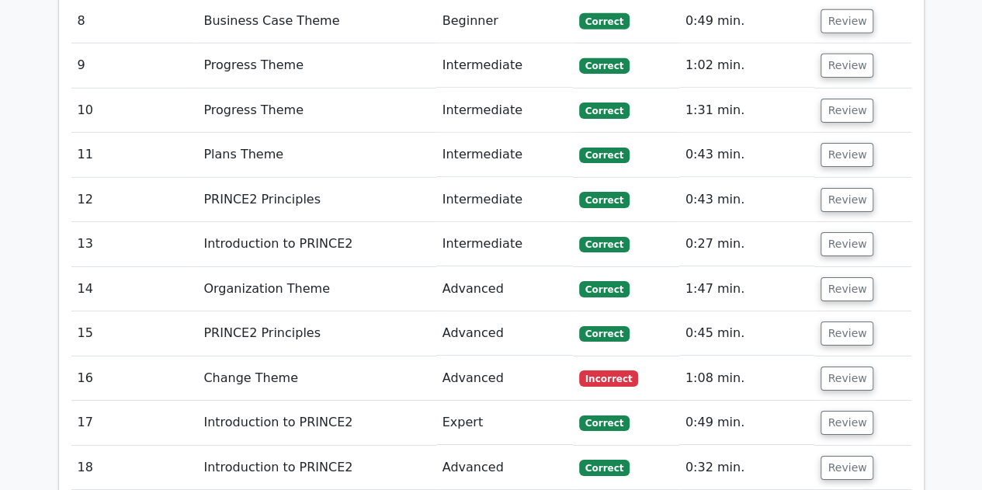
scroll to position [2485, 0]
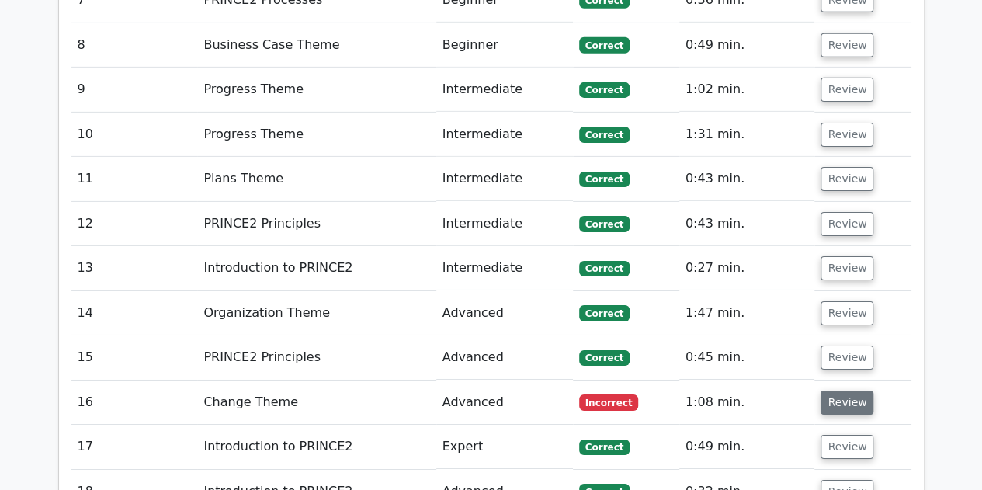
click at [844, 391] on button "Review" at bounding box center [847, 403] width 53 height 24
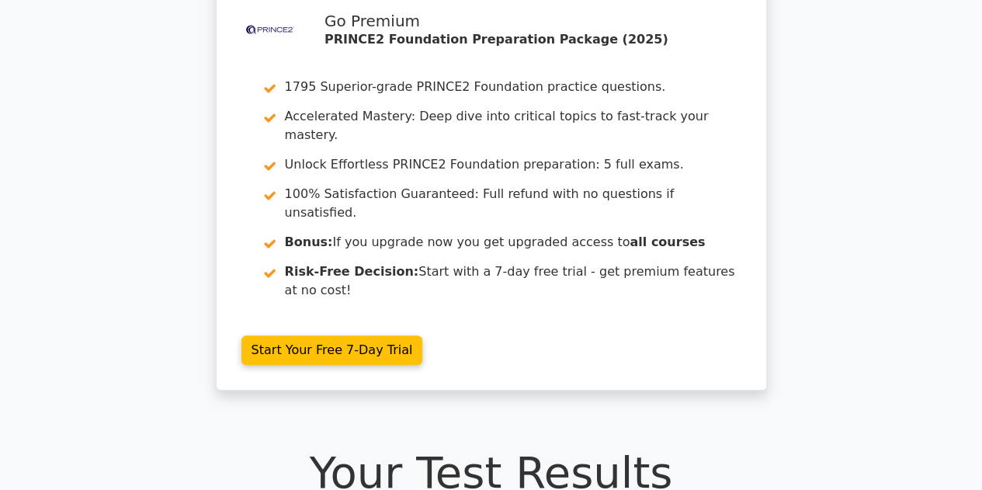
scroll to position [0, 0]
